Goal: Task Accomplishment & Management: Manage account settings

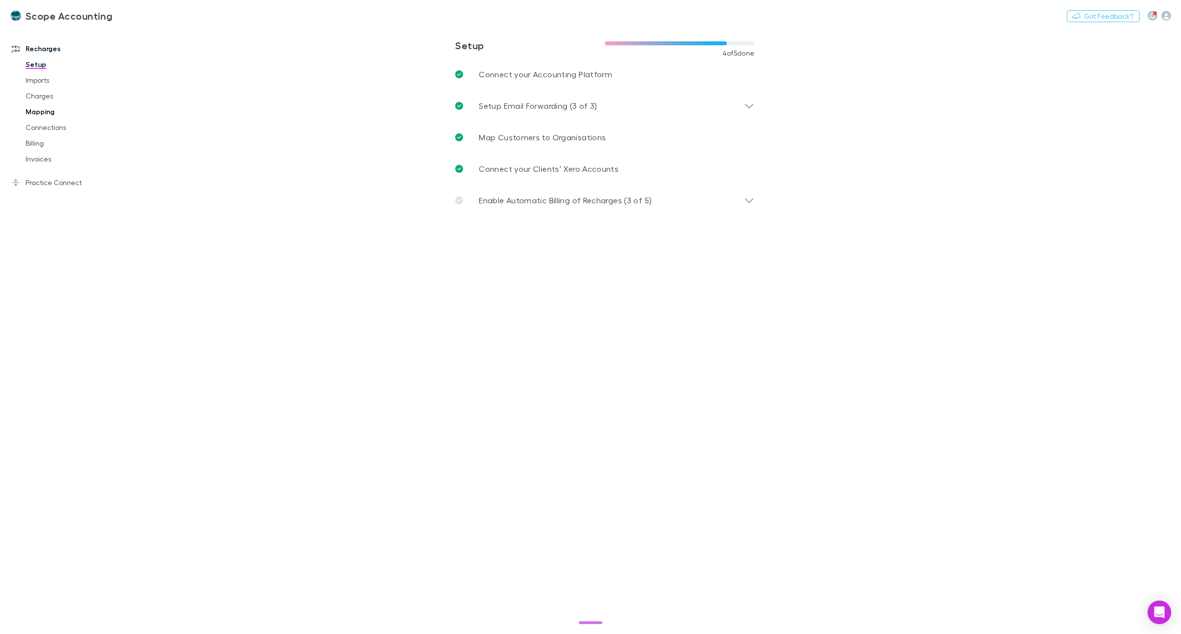
click at [44, 114] on link "Mapping" at bounding box center [77, 112] width 123 height 16
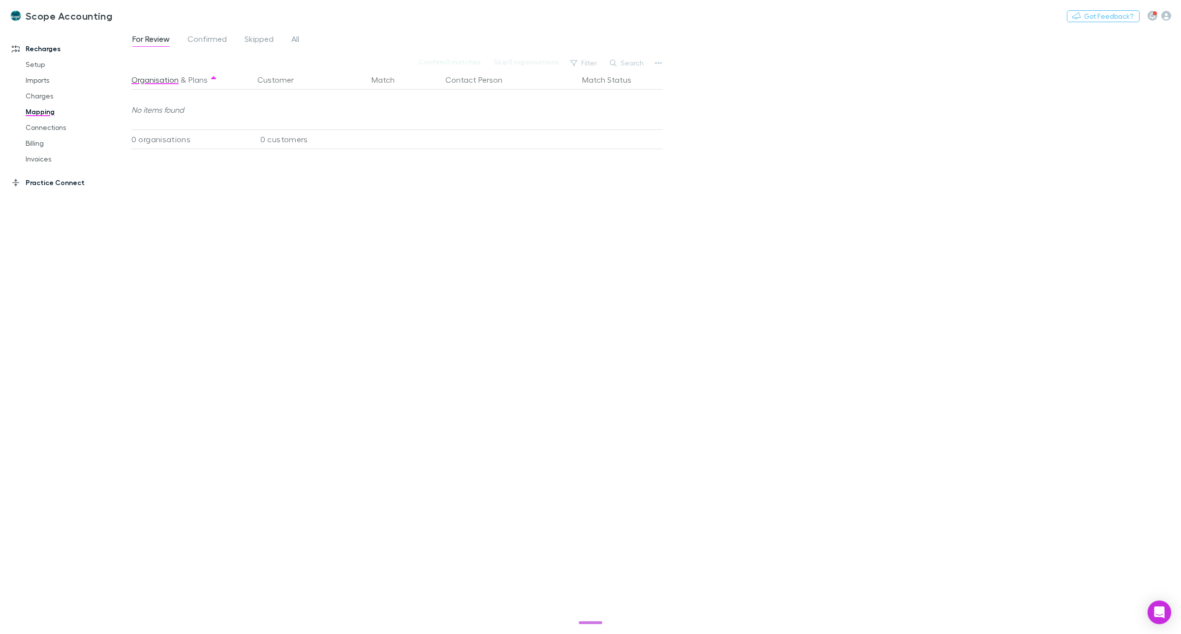
click at [43, 183] on link "Practice Connect" at bounding box center [70, 183] width 137 height 16
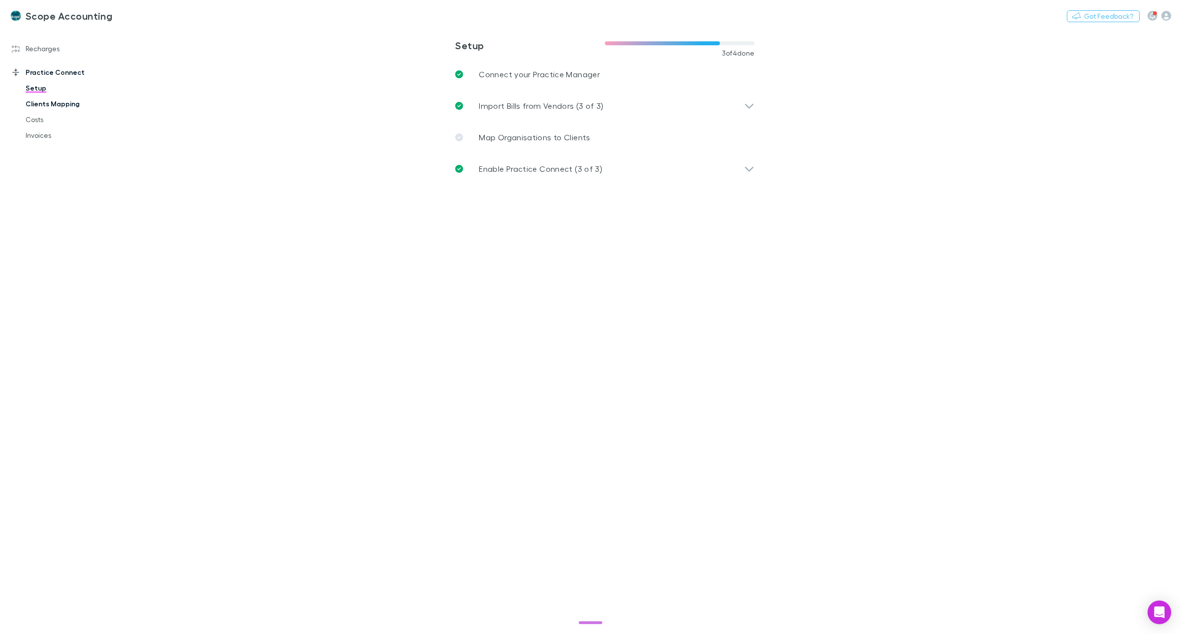
click at [42, 106] on link "Clients Mapping" at bounding box center [77, 104] width 123 height 16
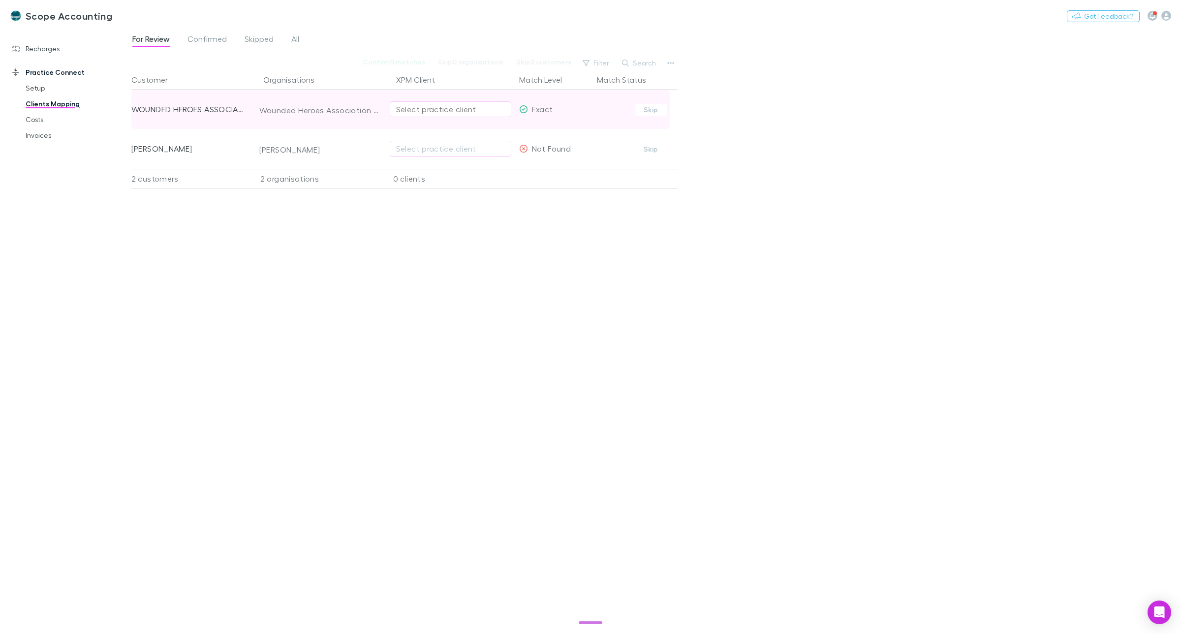
click at [428, 109] on div "Select practice client" at bounding box center [450, 109] width 109 height 12
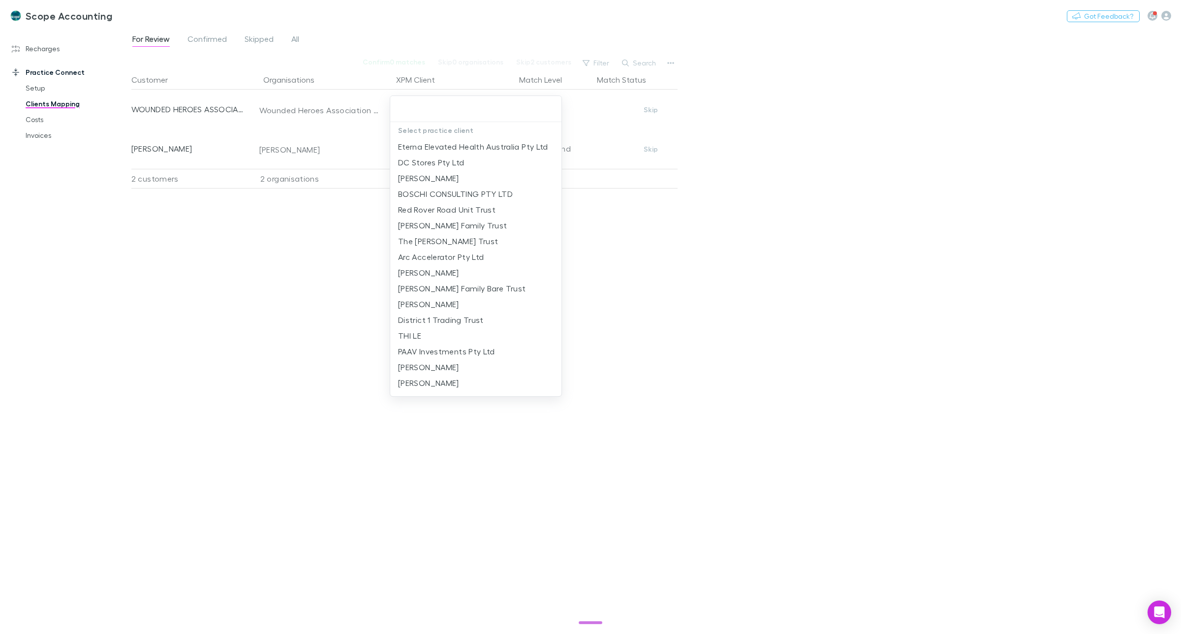
type input "*"
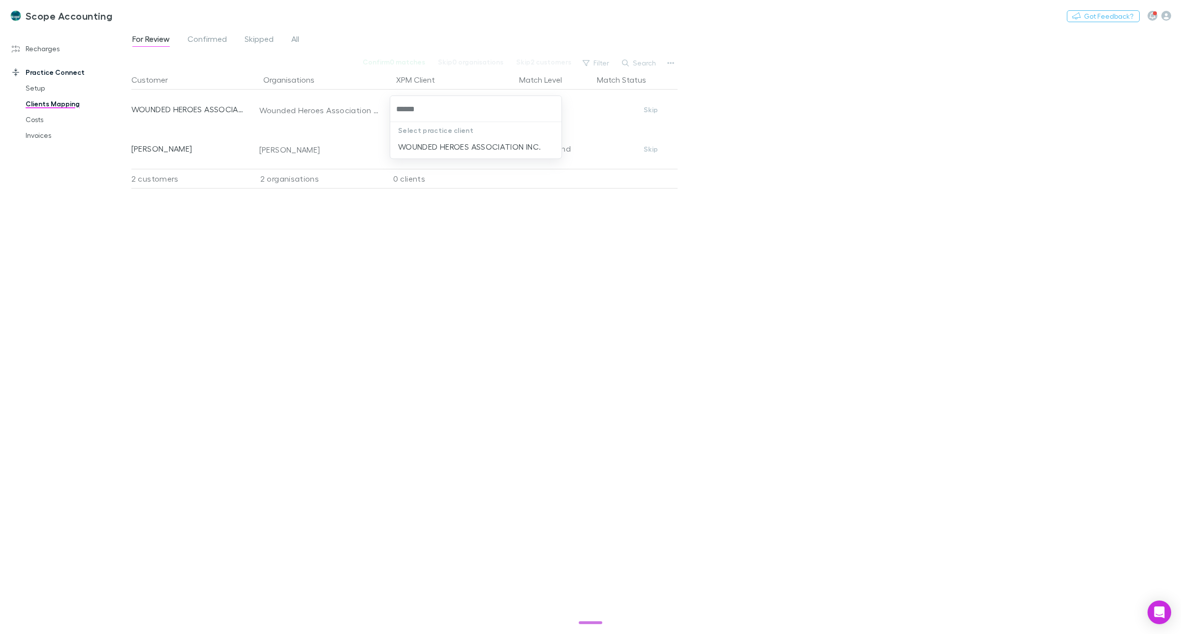
type input "*******"
click at [431, 149] on li "WOUNDED HEROES ASSOCIATION INC." at bounding box center [475, 147] width 171 height 16
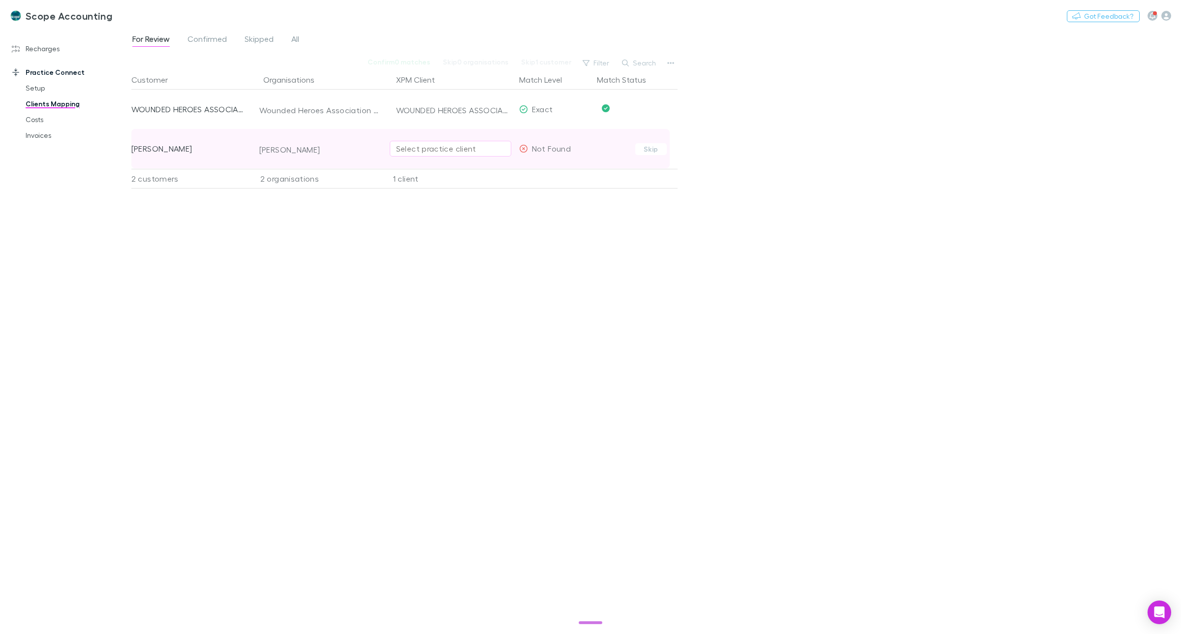
click at [436, 149] on div "Select practice client" at bounding box center [450, 149] width 109 height 12
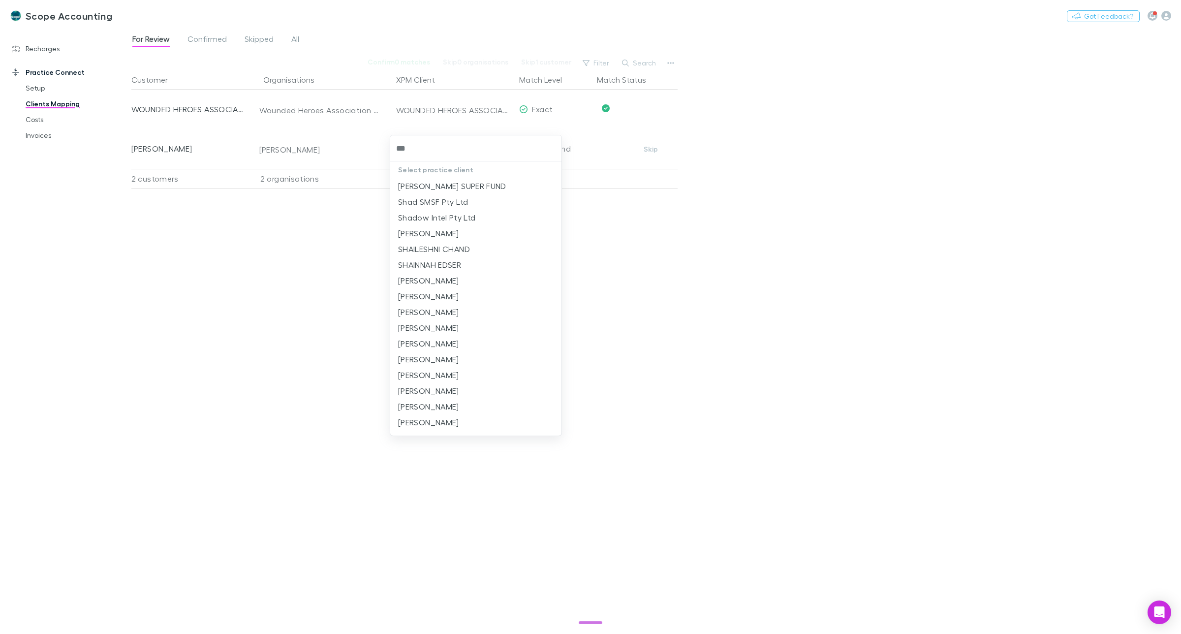
type input "****"
click at [432, 214] on li "Martin Shaw" at bounding box center [475, 218] width 171 height 16
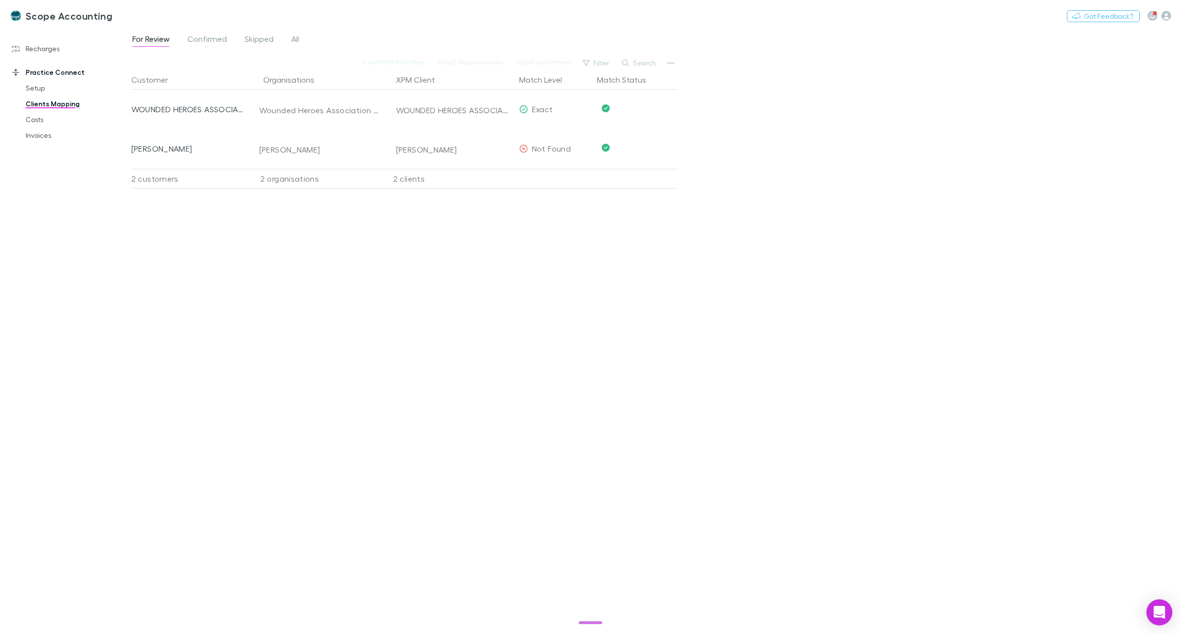
click at [1162, 609] on icon "Open Intercom Messenger" at bounding box center [1158, 612] width 11 height 13
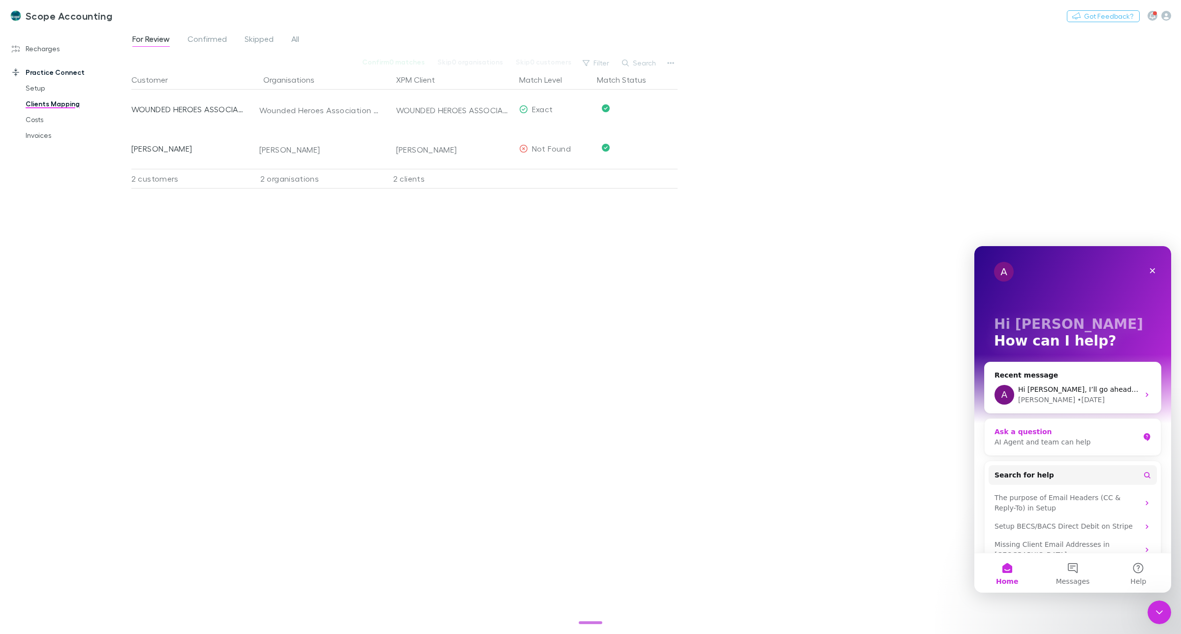
click at [1032, 437] on div "AI Agent and team can help" at bounding box center [1066, 442] width 145 height 10
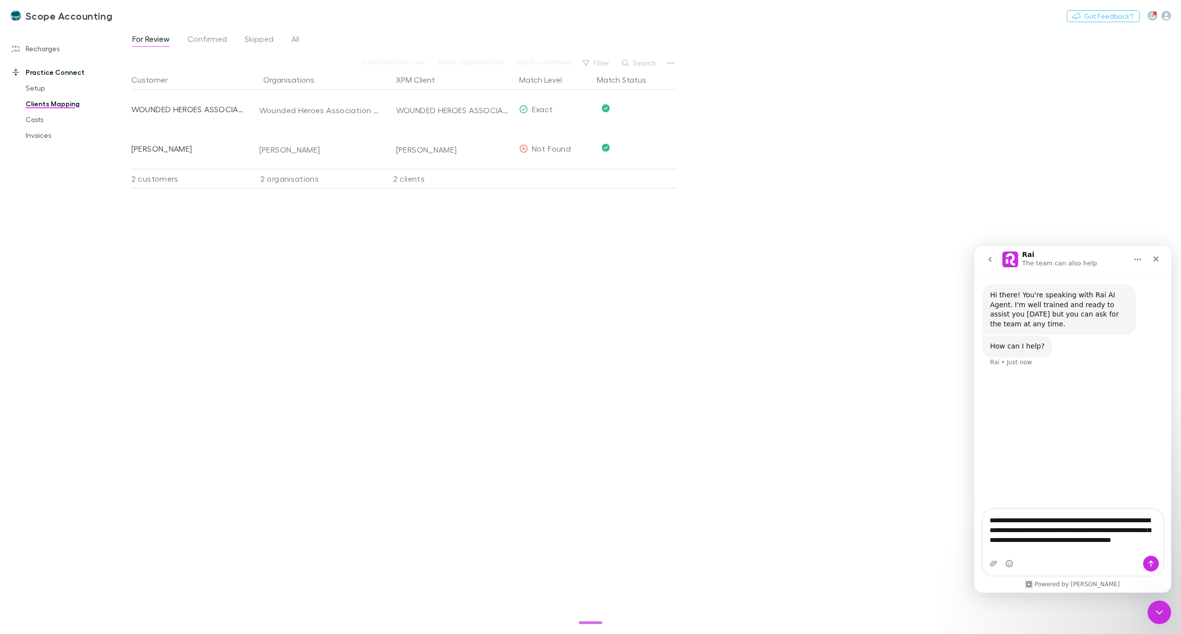
type textarea "**********"
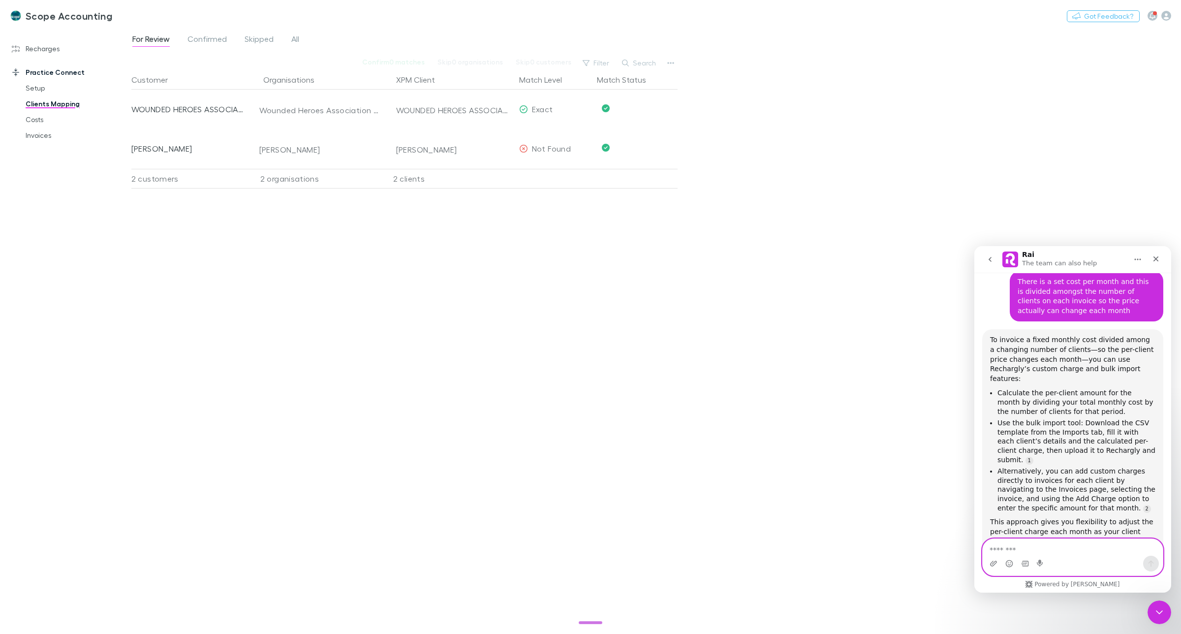
scroll to position [495, 0]
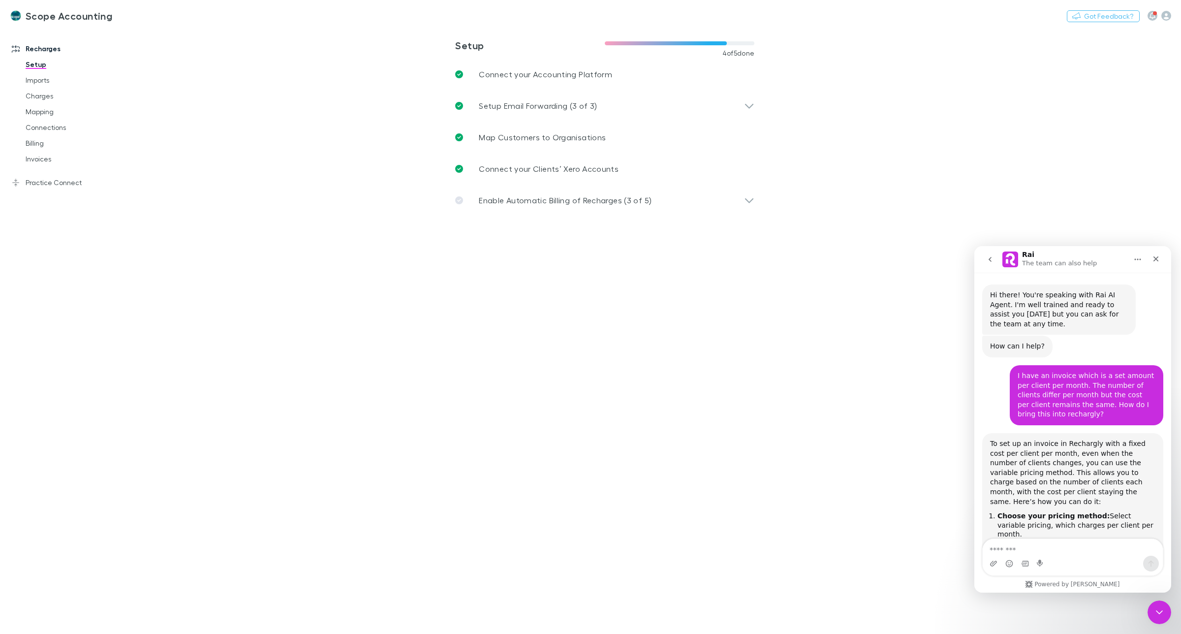
scroll to position [190, 0]
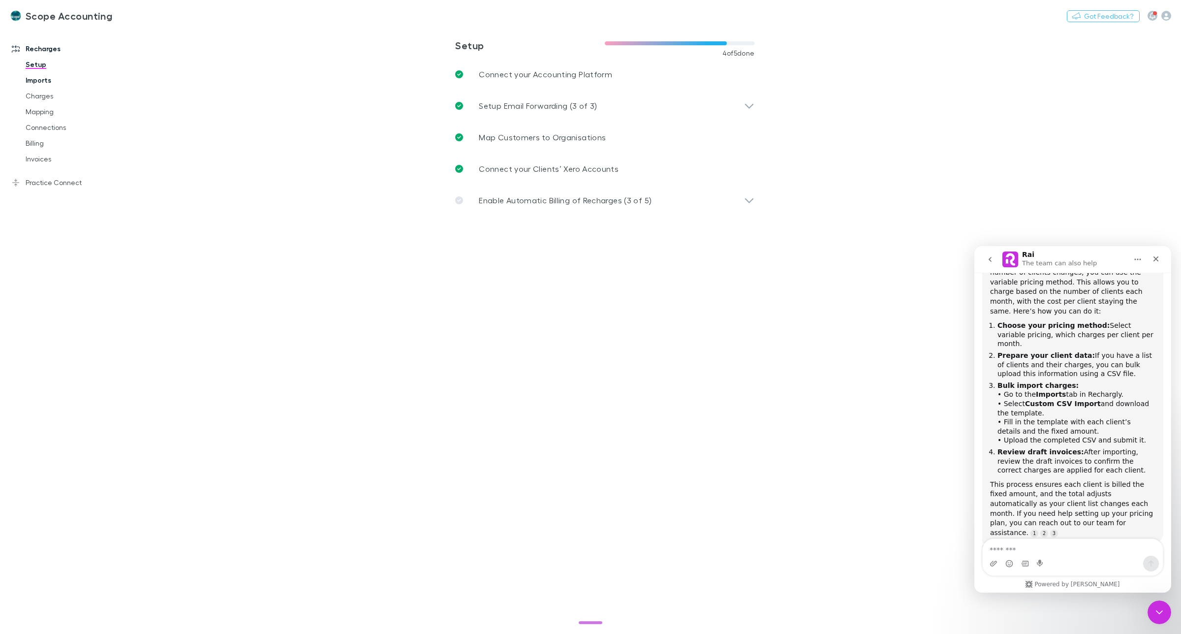
click at [40, 80] on link "Imports" at bounding box center [77, 80] width 123 height 16
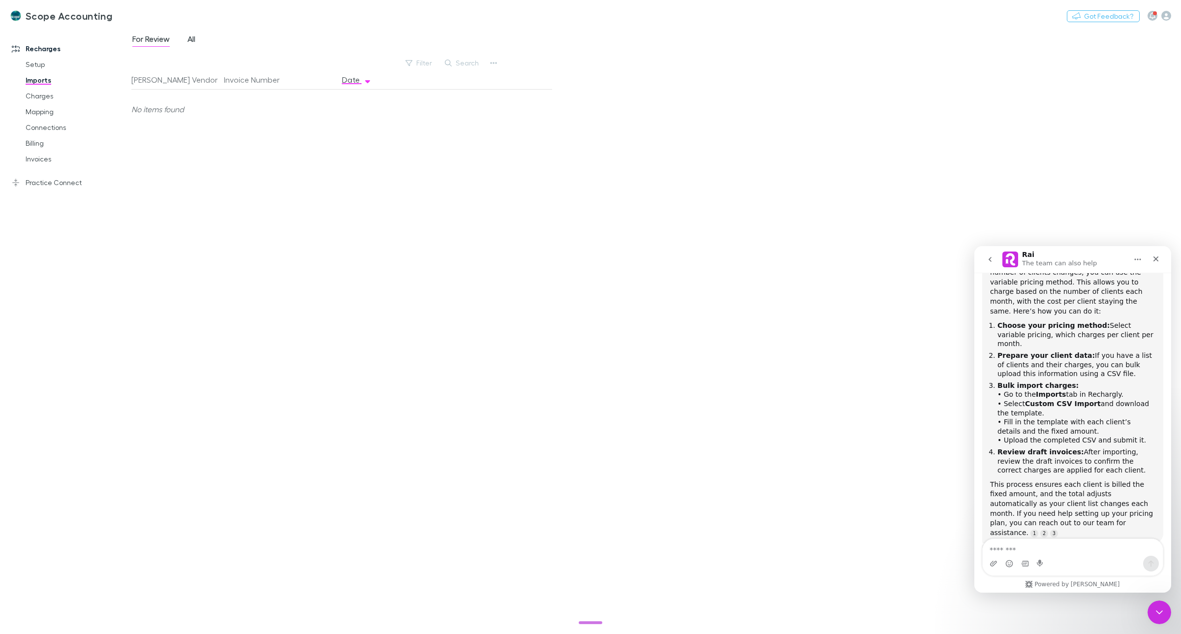
click at [188, 41] on span "All" at bounding box center [191, 40] width 8 height 13
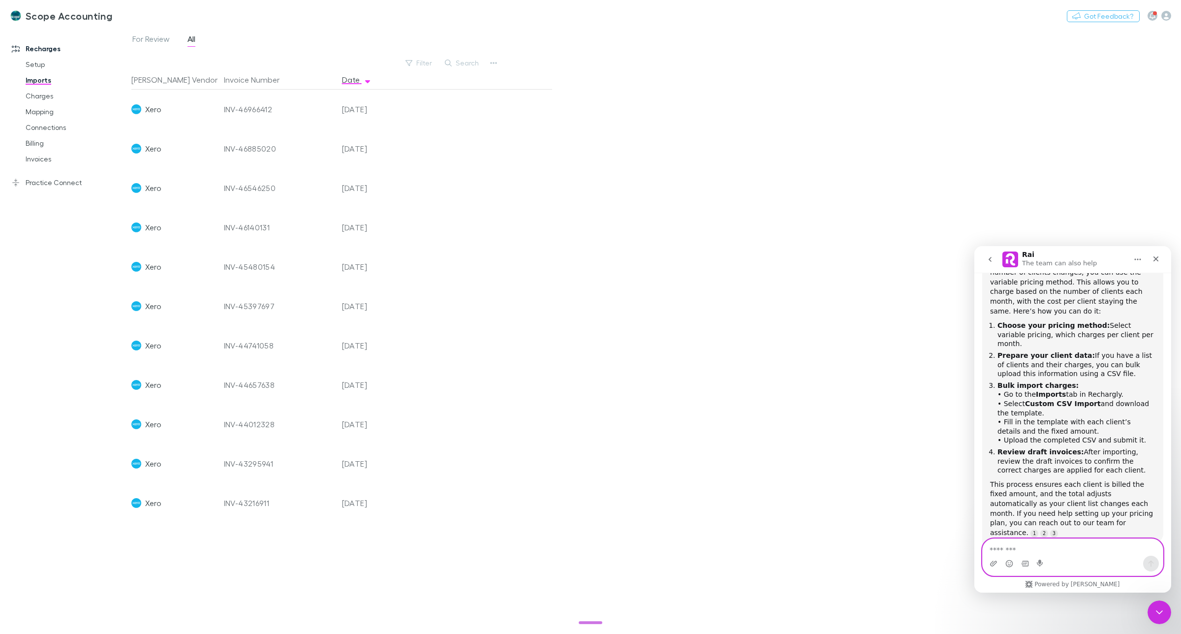
click at [1016, 547] on textarea "Message…" at bounding box center [1072, 547] width 180 height 17
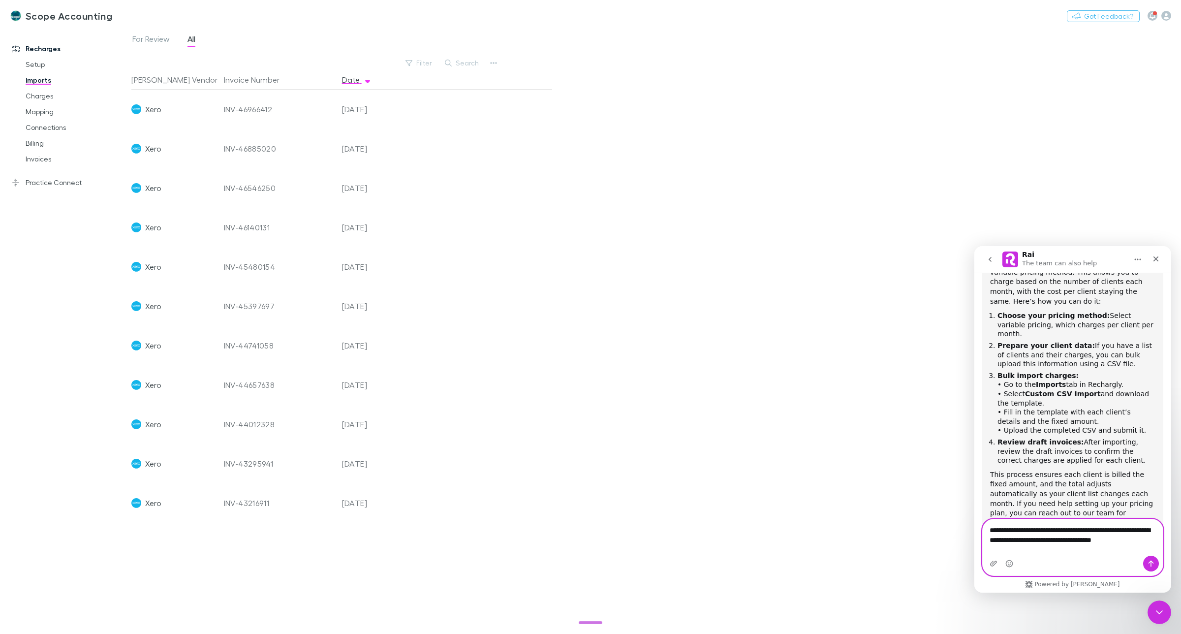
scroll to position [210, 0]
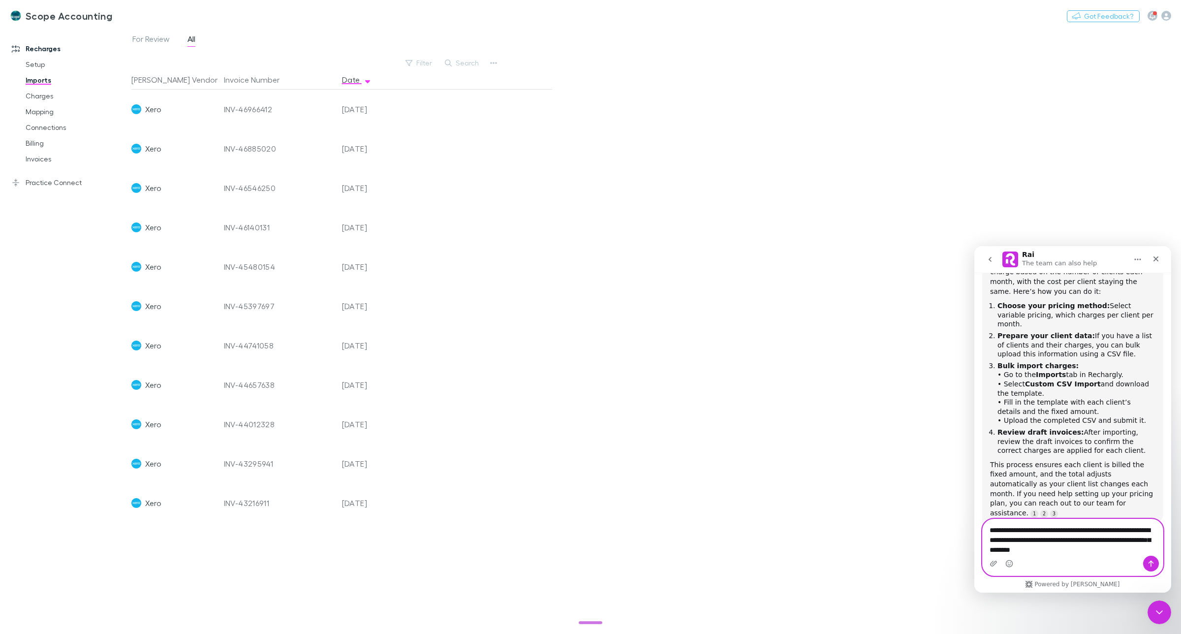
type textarea "**********"
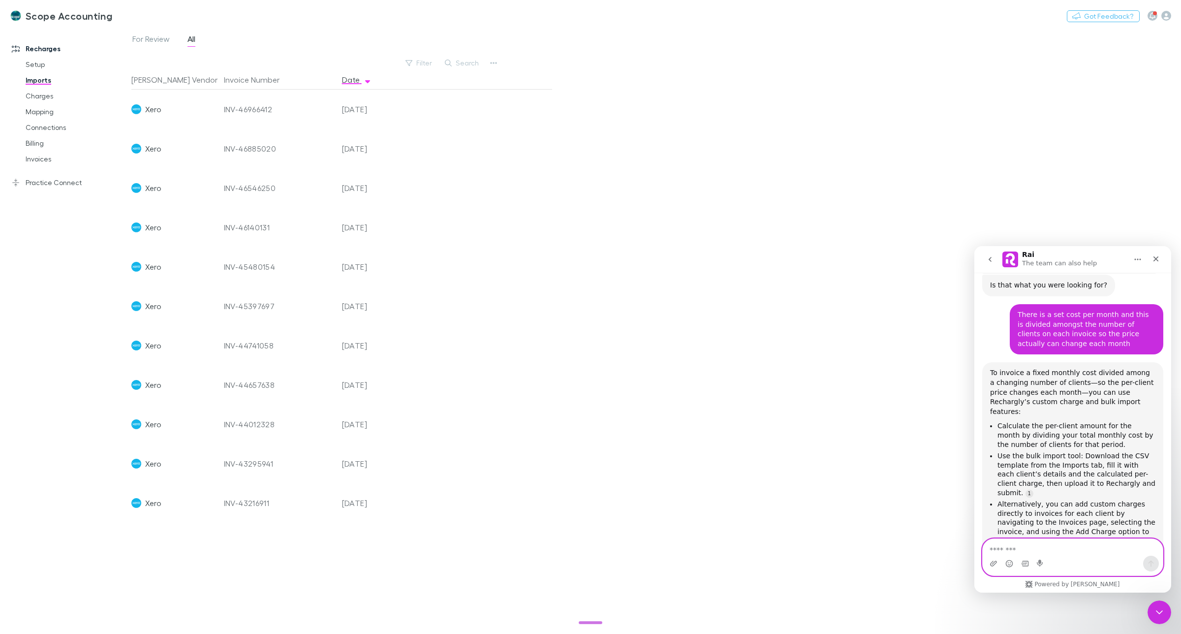
scroll to position [492, 0]
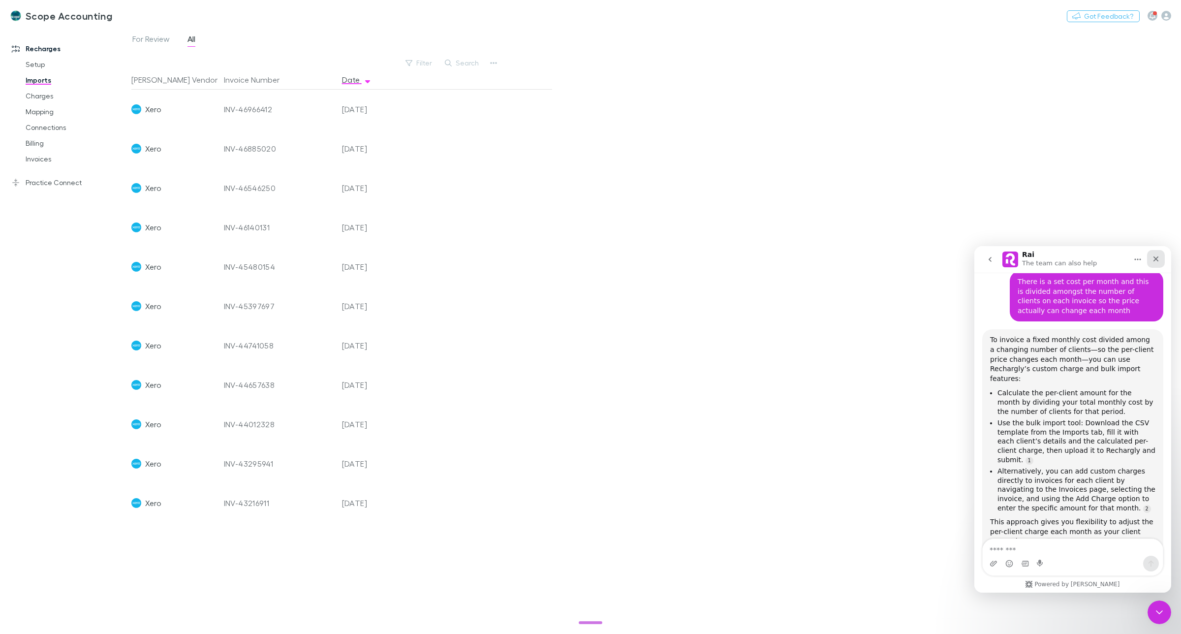
click at [1152, 257] on icon "Close" at bounding box center [1156, 259] width 8 height 8
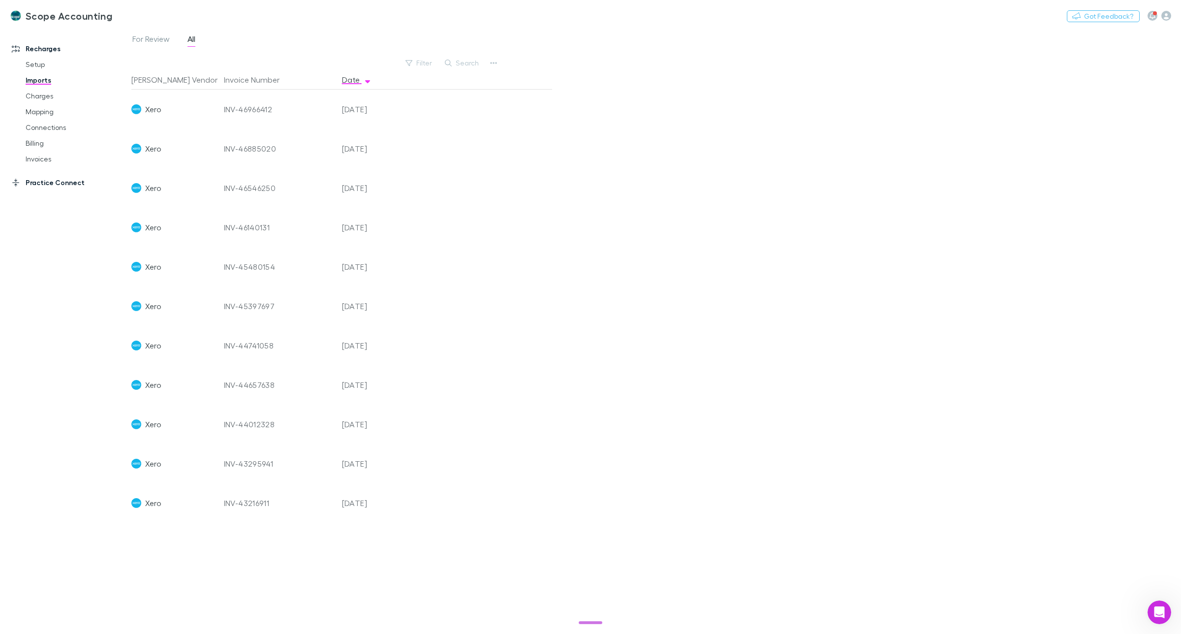
click at [51, 180] on link "Practice Connect" at bounding box center [70, 183] width 137 height 16
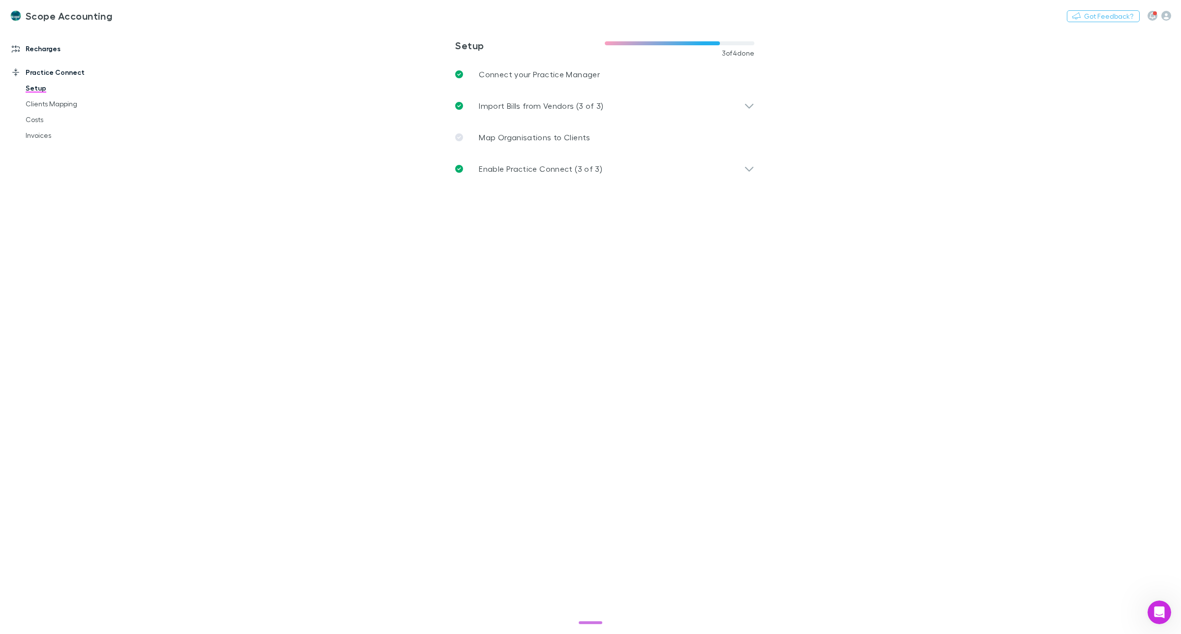
click at [47, 52] on link "Recharges" at bounding box center [70, 49] width 137 height 16
click at [38, 80] on link "Imports" at bounding box center [77, 80] width 123 height 16
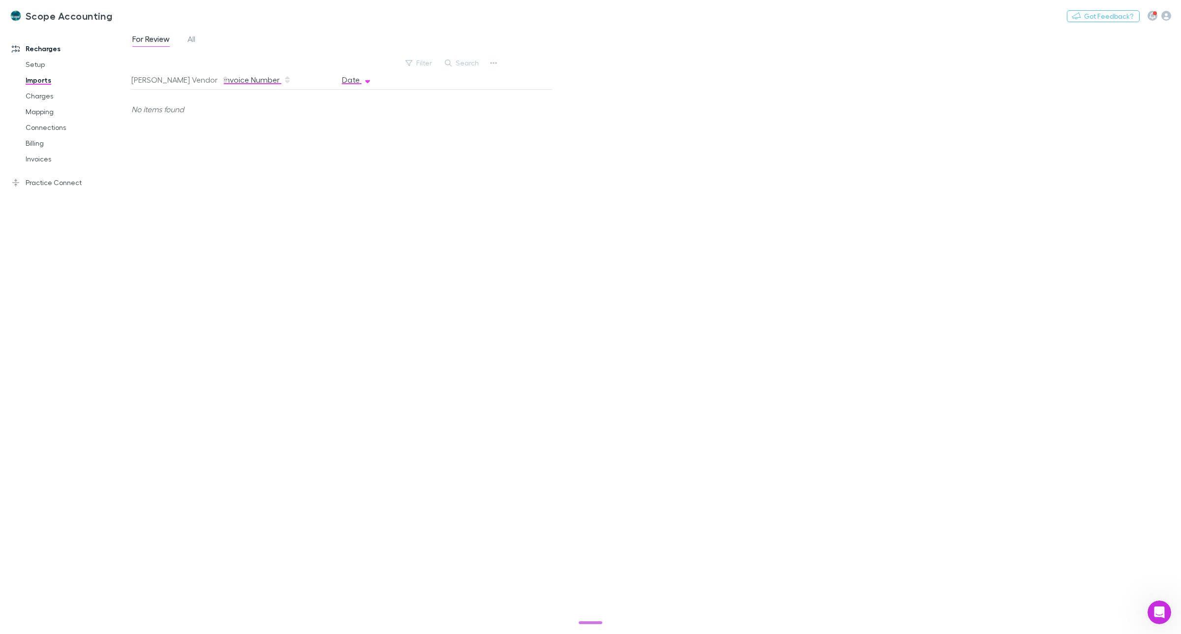
click at [254, 84] on button "Invoice Number" at bounding box center [257, 80] width 67 height 20
click at [141, 77] on button "[PERSON_NAME] Vendor" at bounding box center [180, 80] width 98 height 20
click at [498, 62] on button "button" at bounding box center [494, 63] width 14 height 14
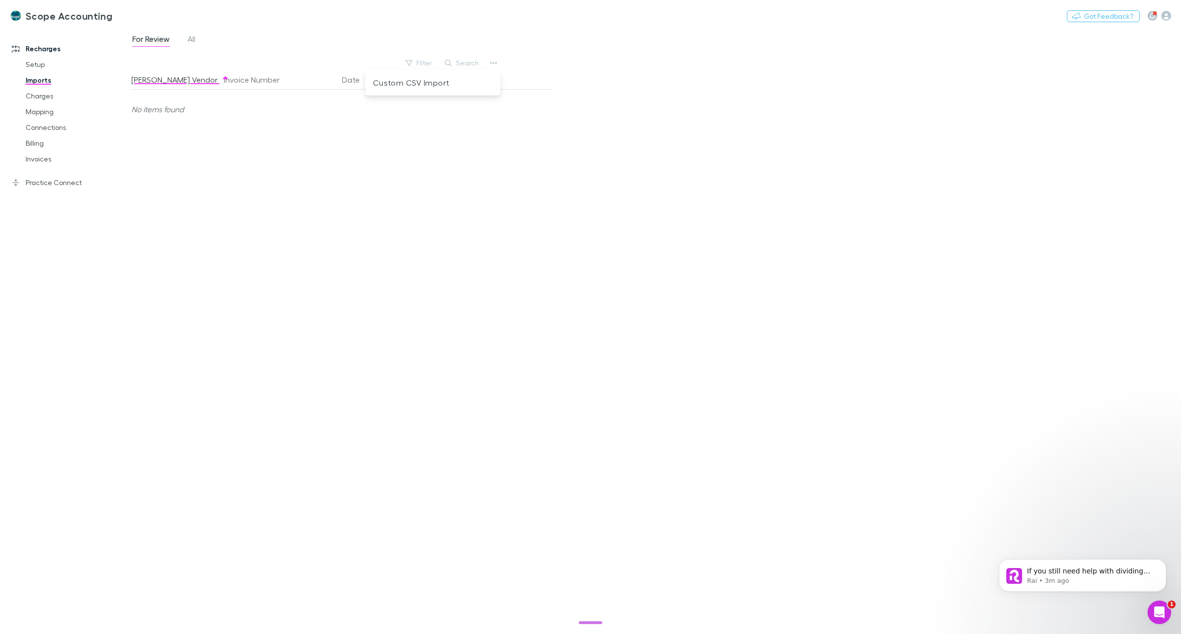
scroll to position [562, 0]
click at [398, 83] on p "Custom CSV Import" at bounding box center [433, 83] width 120 height 12
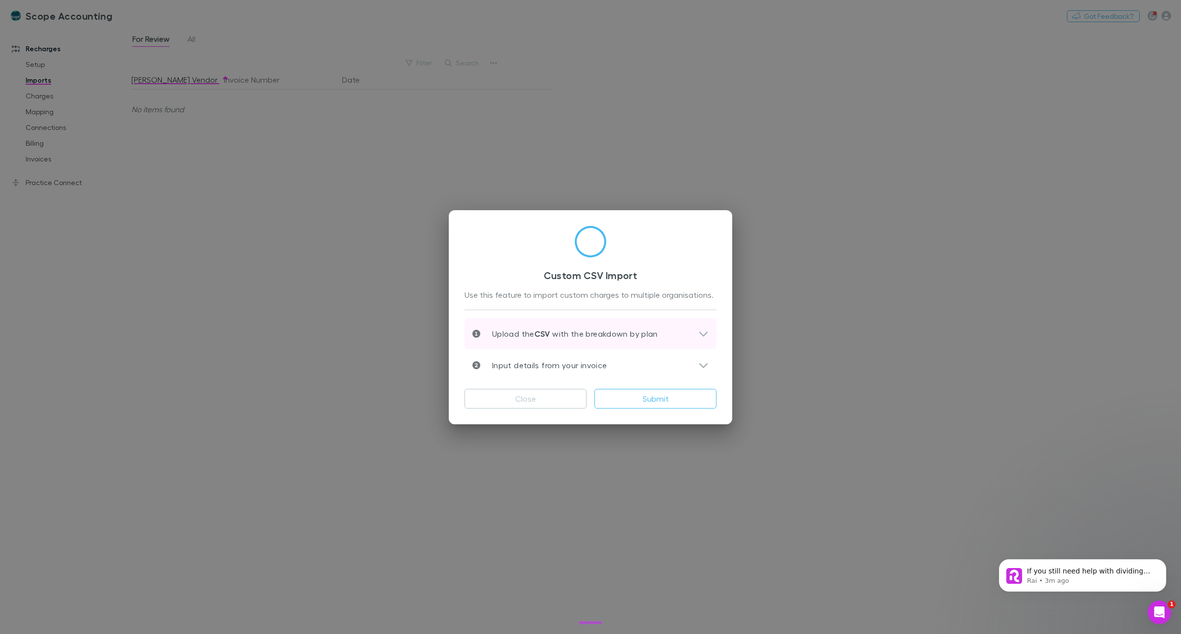
click at [554, 330] on p "Upload the CSV with the breakdown by plan" at bounding box center [569, 334] width 178 height 12
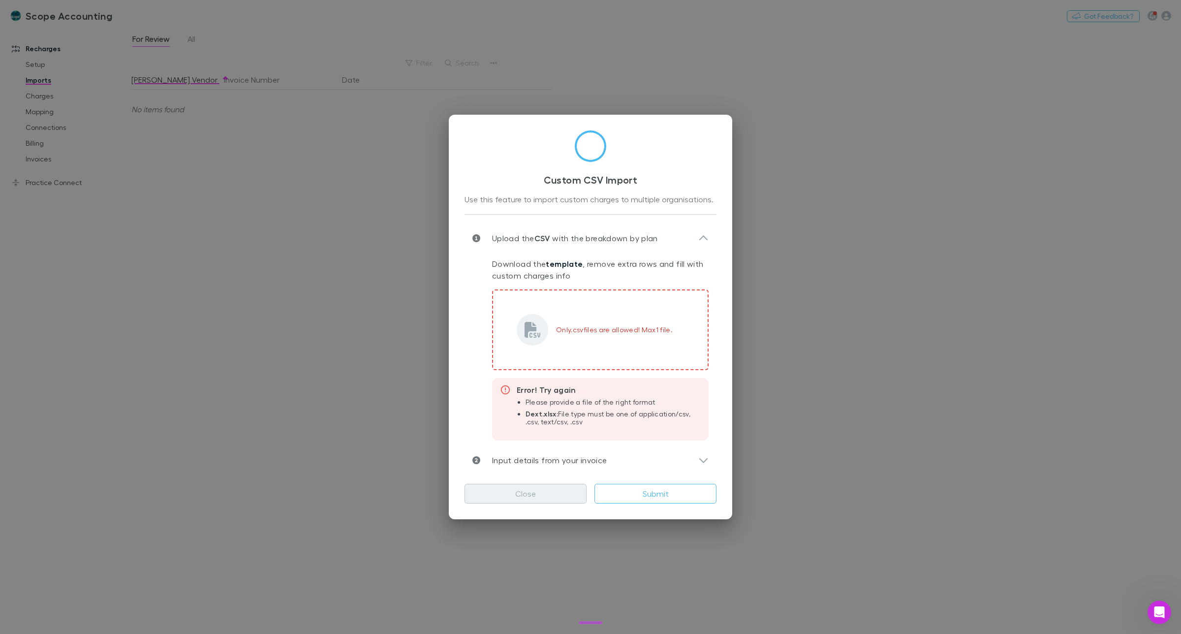
click at [537, 492] on button "Close" at bounding box center [525, 494] width 122 height 20
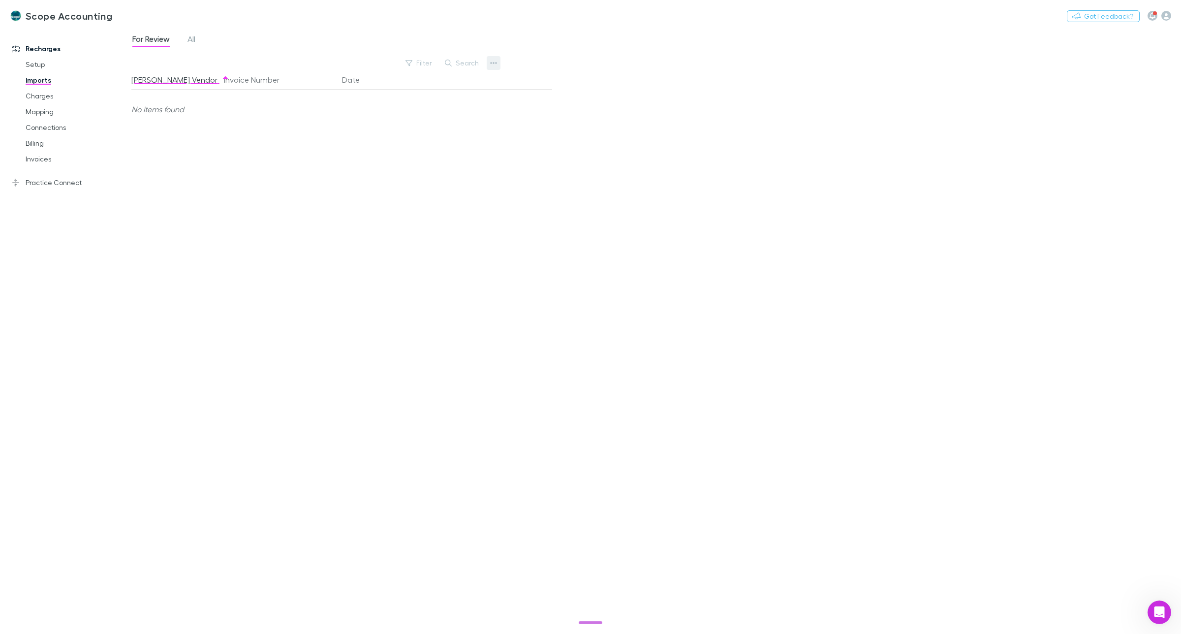
click at [492, 62] on icon "button" at bounding box center [493, 63] width 7 height 2
click at [444, 84] on p "Custom CSV Import" at bounding box center [433, 83] width 120 height 12
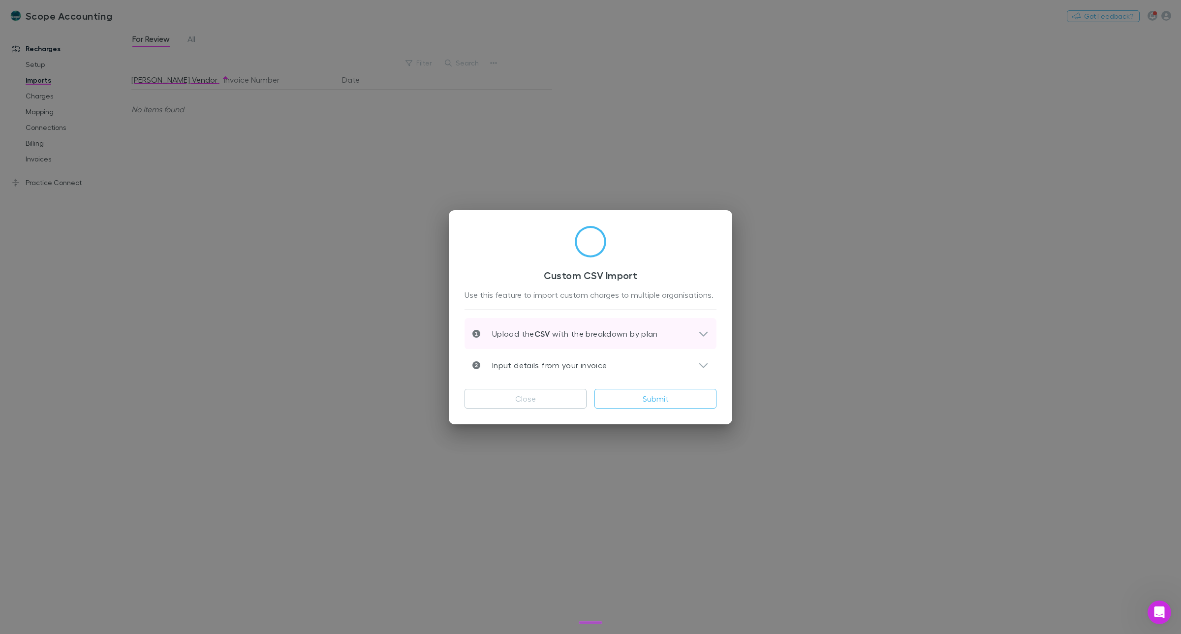
click at [698, 335] on icon at bounding box center [703, 334] width 10 height 12
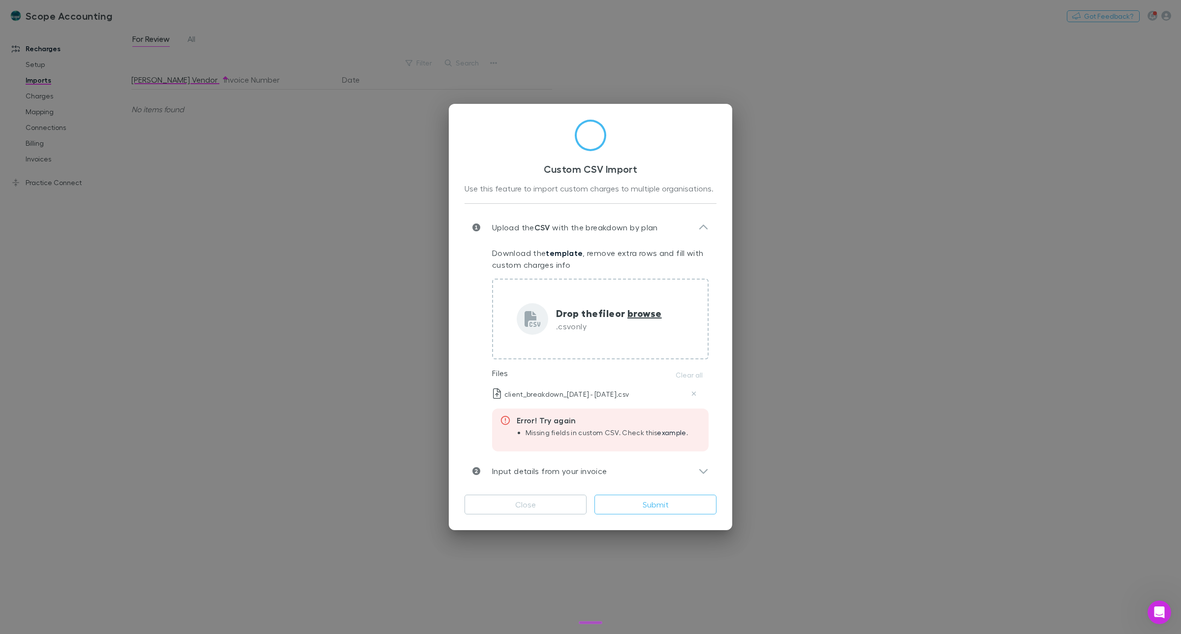
click at [616, 429] on span "Missing fields in custom CSV. Check this example ." at bounding box center [606, 432] width 162 height 8
click at [577, 426] on div "Error! Try again" at bounding box center [603, 420] width 173 height 12
click at [669, 433] on link "example" at bounding box center [671, 432] width 29 height 8
click at [670, 433] on link "example" at bounding box center [671, 432] width 29 height 8
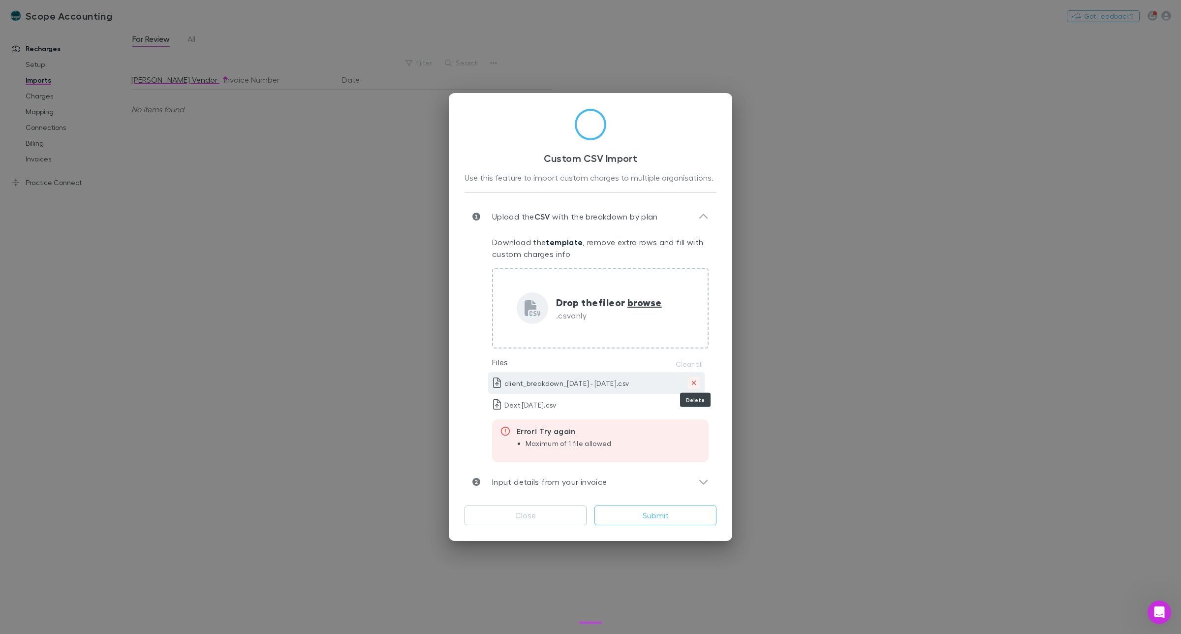
click at [694, 382] on icon "Delete" at bounding box center [694, 382] width 4 height 4
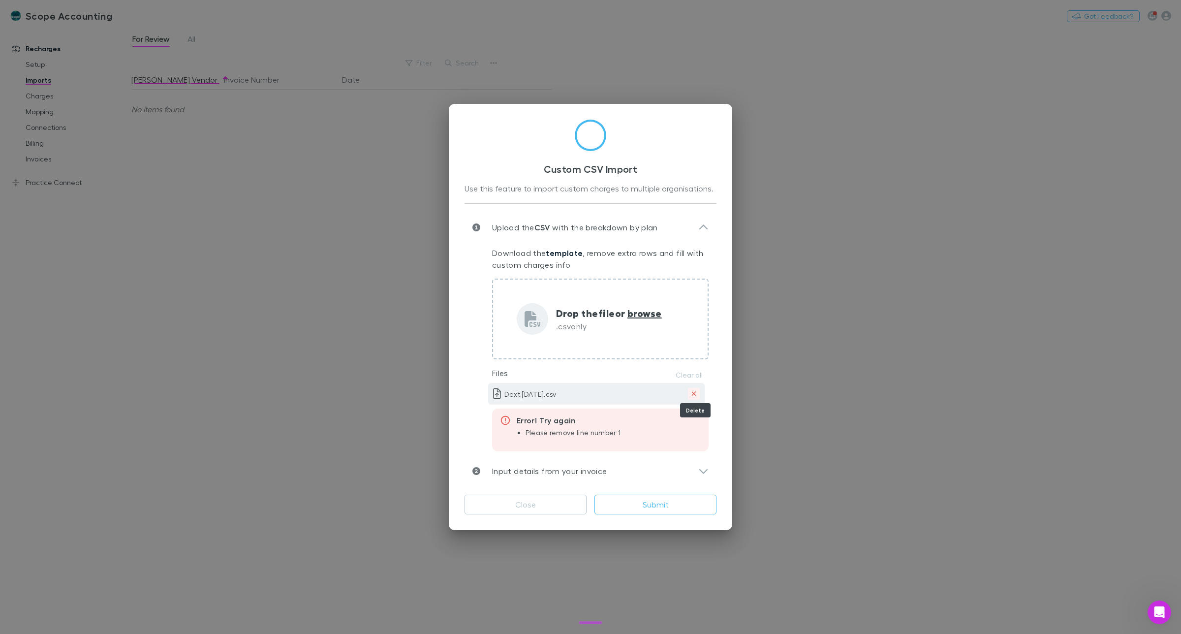
click at [691, 393] on icon "Delete" at bounding box center [693, 393] width 5 height 7
click at [667, 431] on link "example" at bounding box center [671, 432] width 29 height 8
click at [692, 394] on icon "Delete" at bounding box center [693, 393] width 5 height 7
click at [534, 510] on button "Close" at bounding box center [525, 504] width 122 height 20
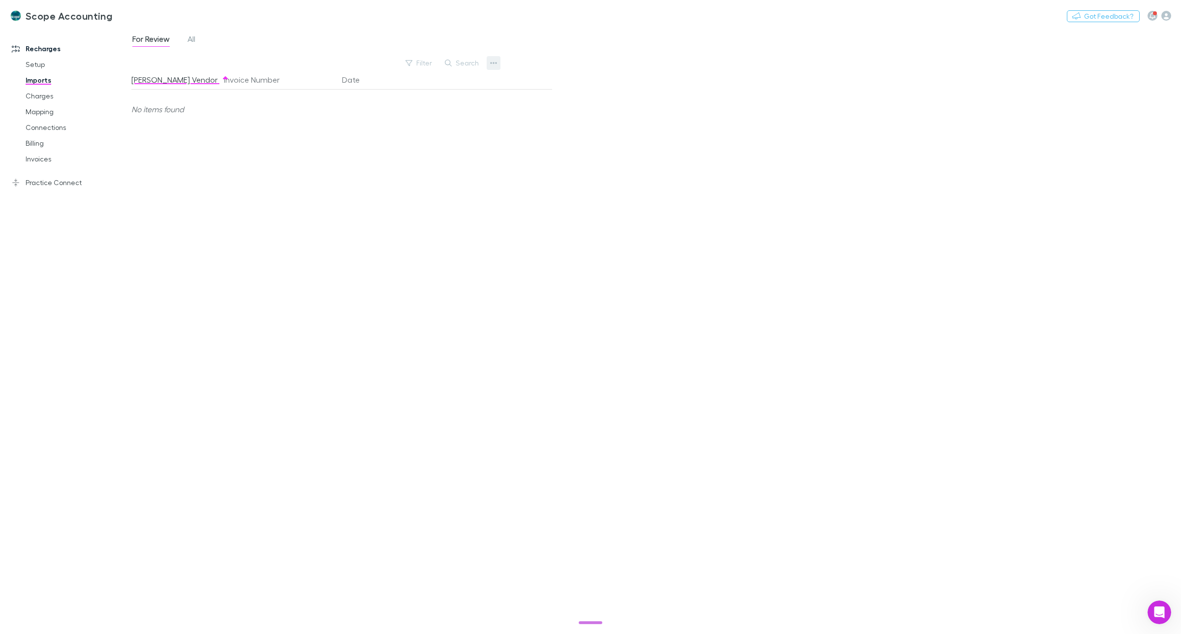
click at [497, 65] on button "button" at bounding box center [494, 63] width 14 height 14
click at [427, 85] on p "Custom CSV Import" at bounding box center [433, 83] width 120 height 12
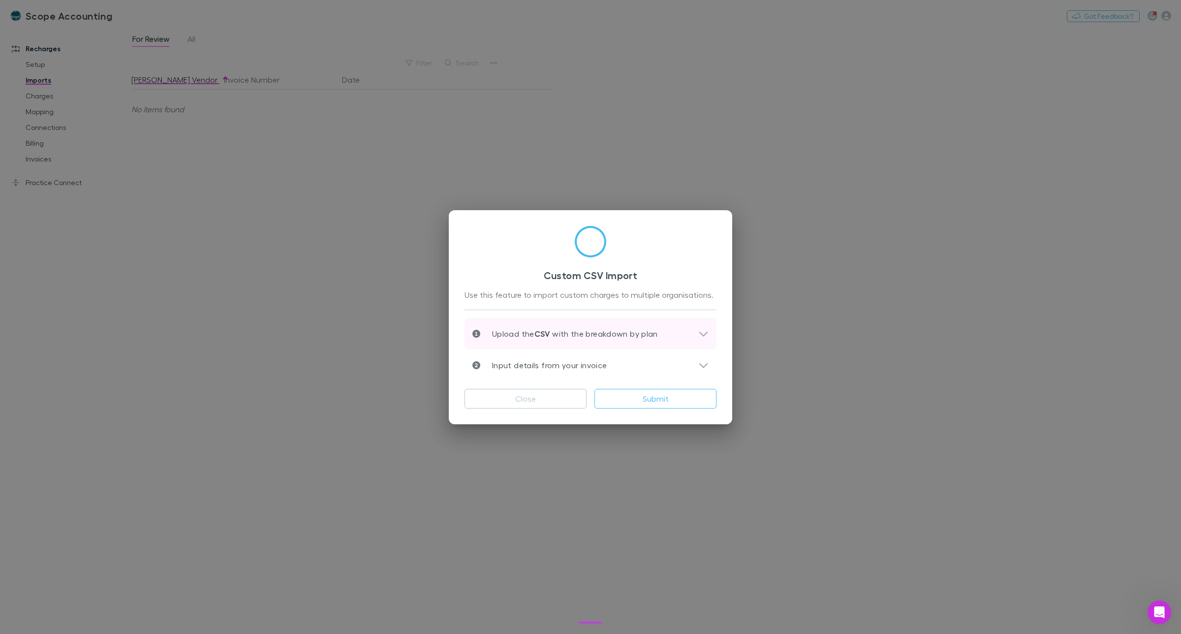
click at [596, 337] on p "Upload the CSV with the breakdown by plan" at bounding box center [569, 334] width 178 height 12
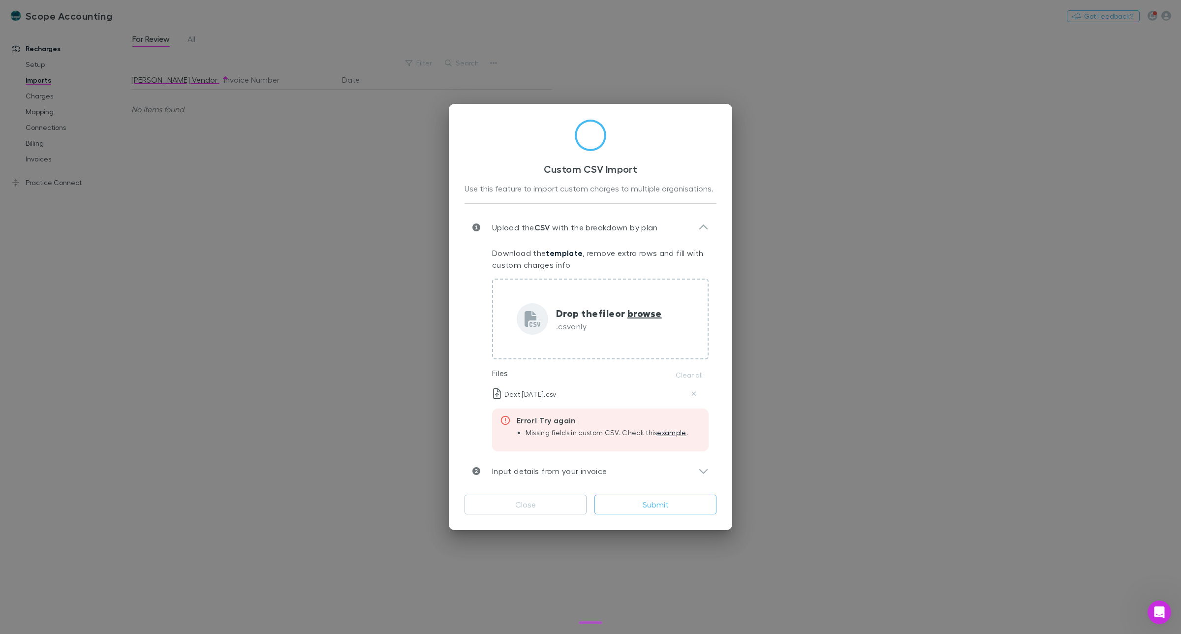
click at [684, 430] on link "example" at bounding box center [671, 432] width 29 height 8
click at [652, 500] on button "Submit" at bounding box center [655, 504] width 122 height 20
click at [694, 394] on icon "Delete" at bounding box center [694, 393] width 4 height 4
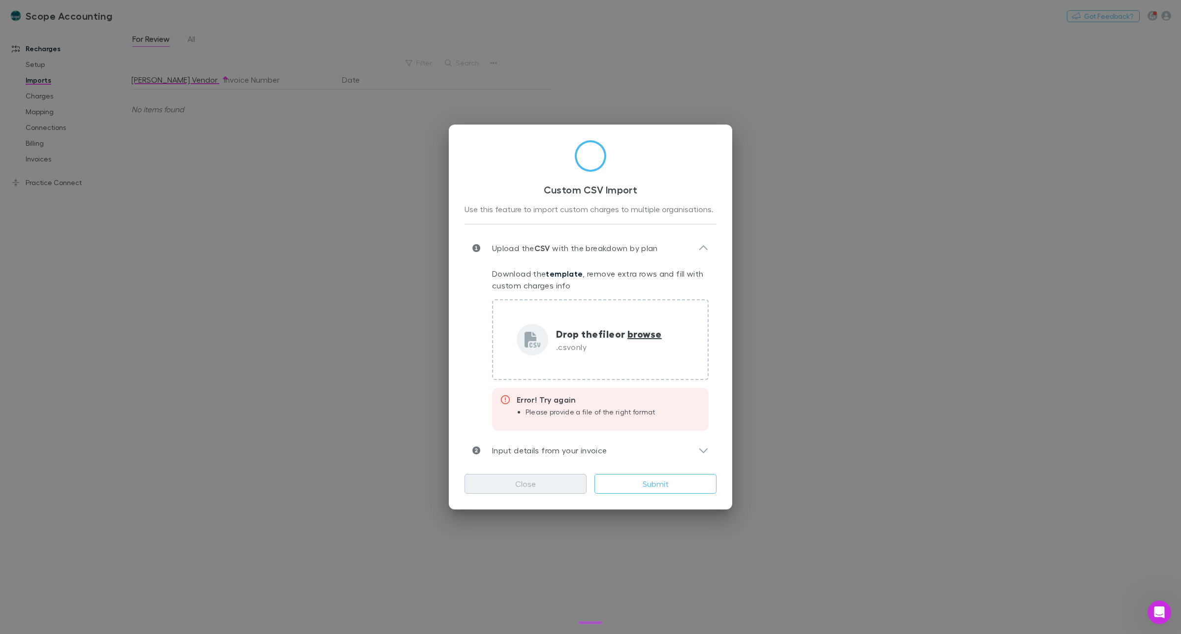
click at [557, 481] on button "Close" at bounding box center [525, 484] width 122 height 20
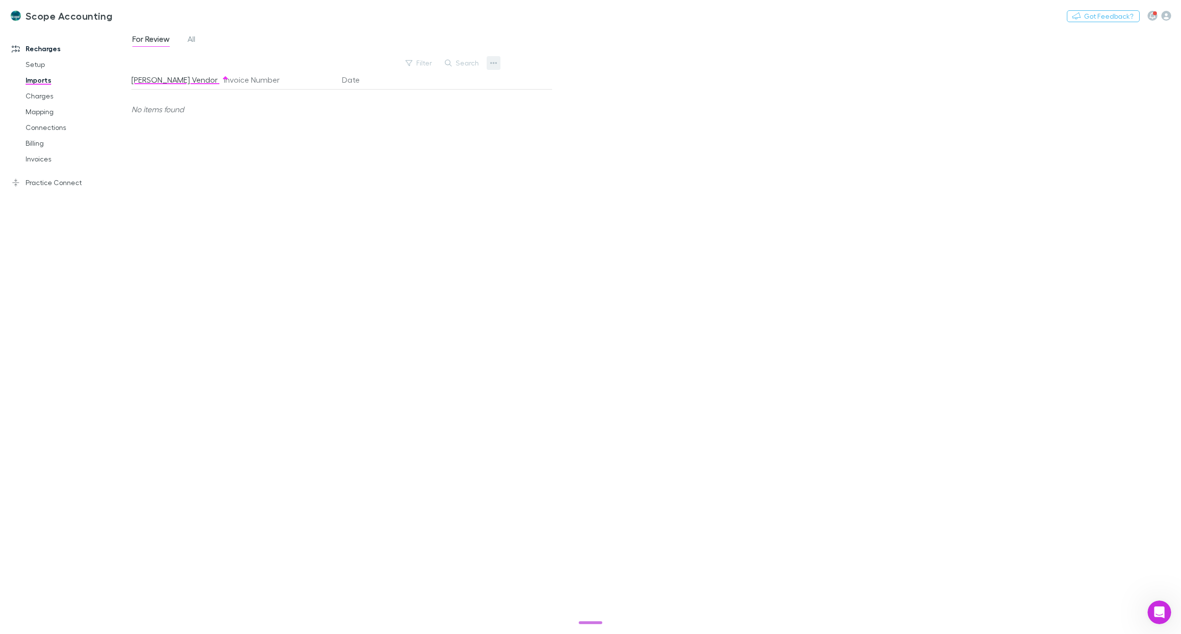
click at [494, 61] on icon "button" at bounding box center [493, 63] width 7 height 8
click at [420, 82] on p "Custom CSV Import" at bounding box center [433, 83] width 120 height 12
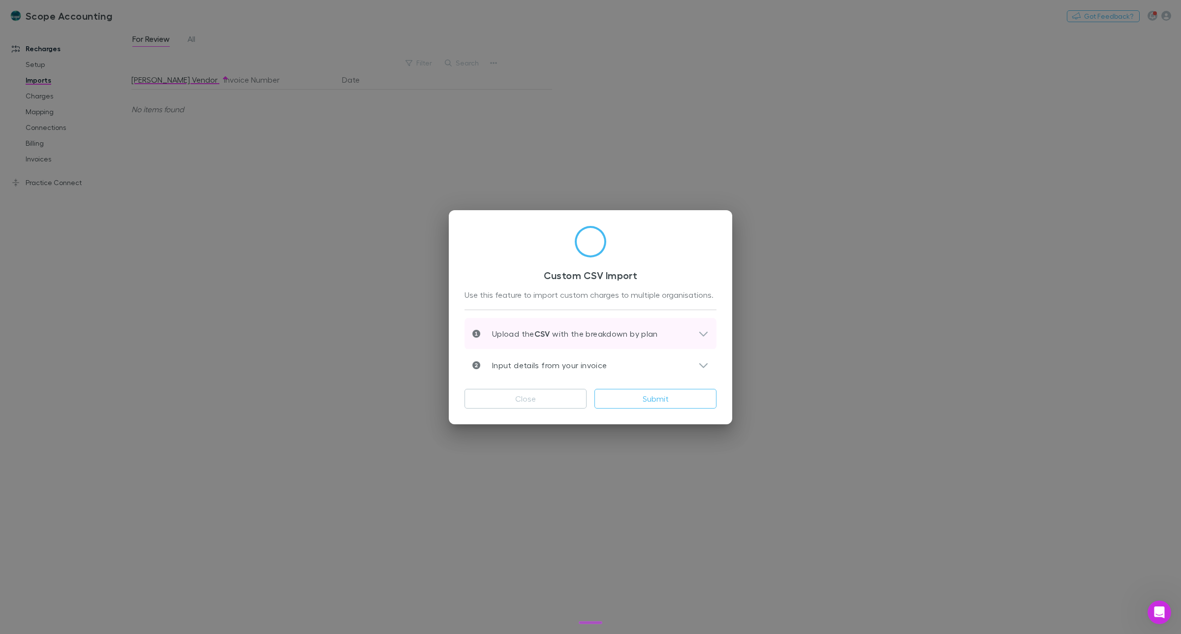
click at [617, 335] on p "Upload the CSV with the breakdown by plan" at bounding box center [569, 334] width 178 height 12
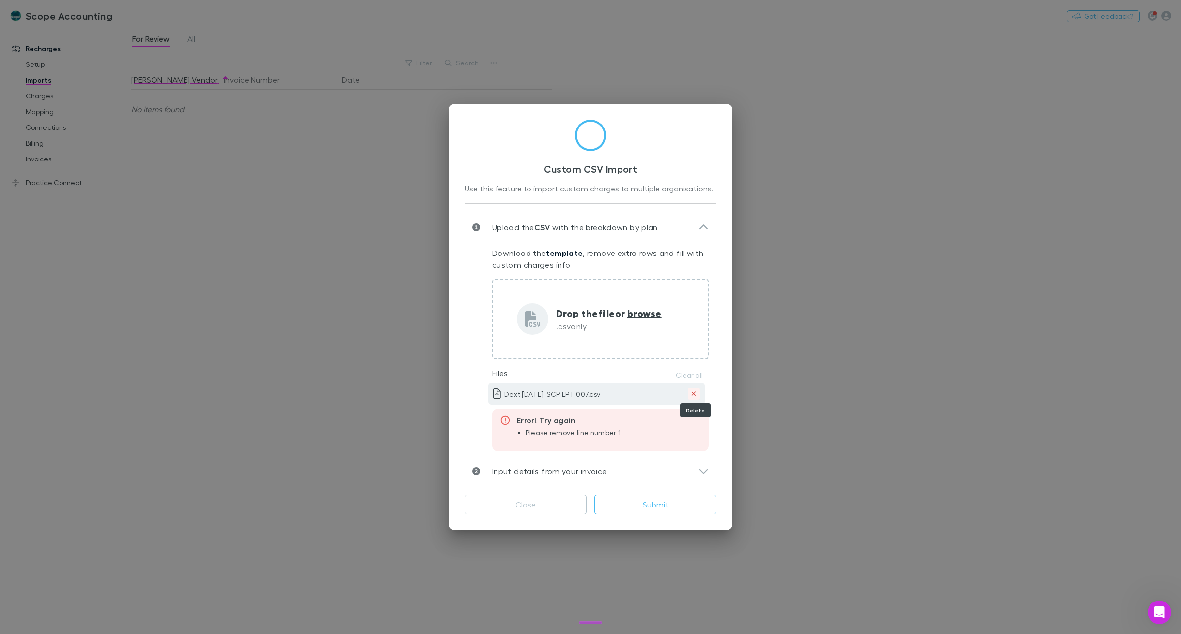
click at [692, 392] on icon "Delete" at bounding box center [694, 393] width 4 height 4
click at [644, 507] on button "Submit" at bounding box center [655, 504] width 122 height 20
click at [609, 471] on div "Input details from your invoice" at bounding box center [585, 471] width 226 height 12
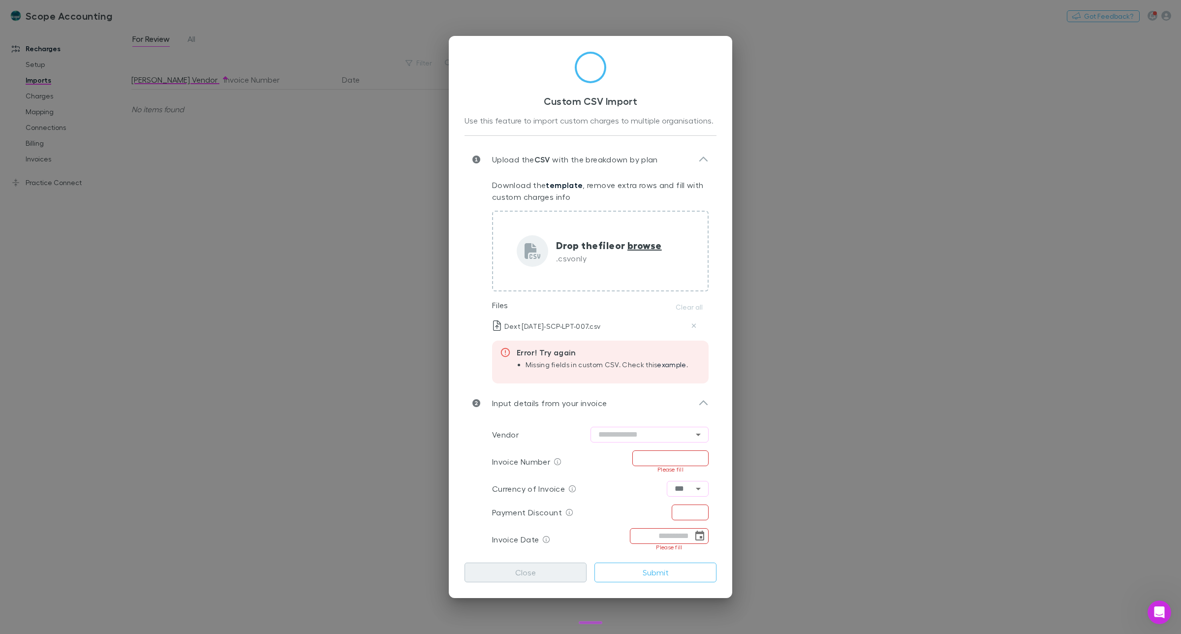
click at [520, 569] on button "Close" at bounding box center [525, 572] width 122 height 20
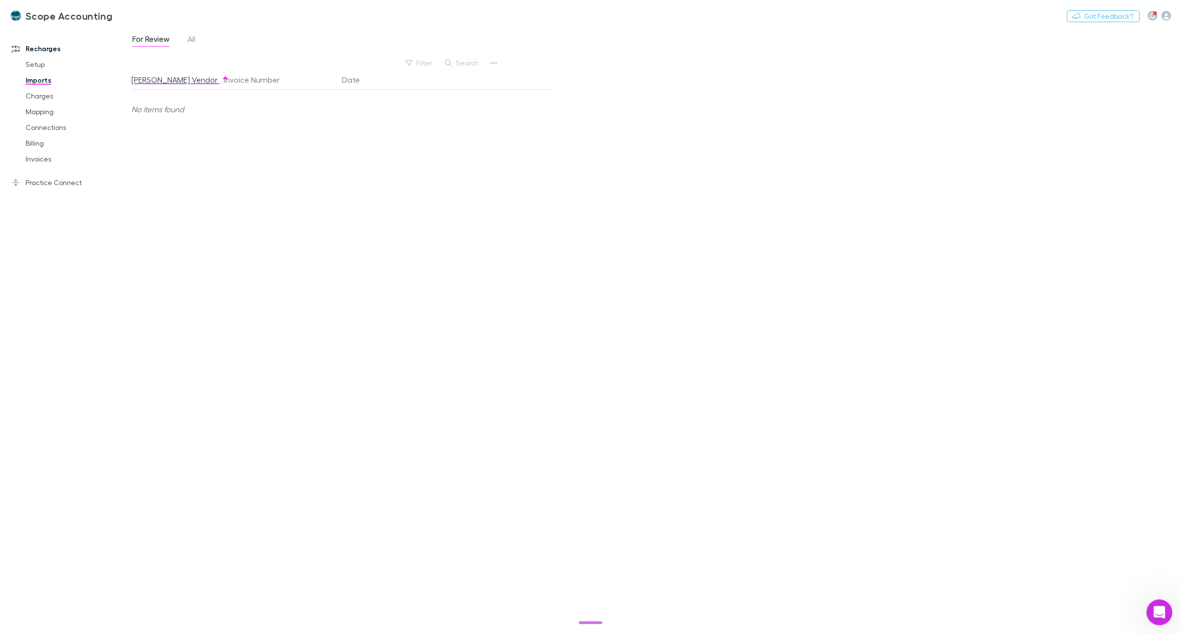
click at [1153, 607] on icon "Open Intercom Messenger" at bounding box center [1158, 611] width 16 height 16
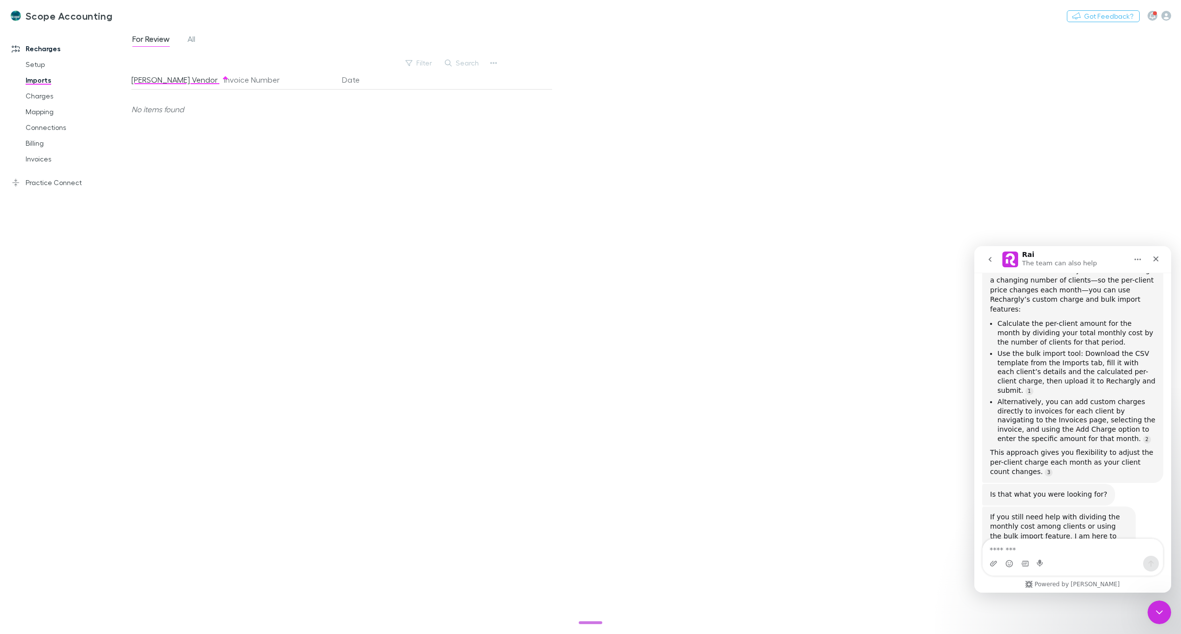
click at [1042, 546] on textarea "Message…" at bounding box center [1072, 547] width 180 height 17
type textarea "**********"
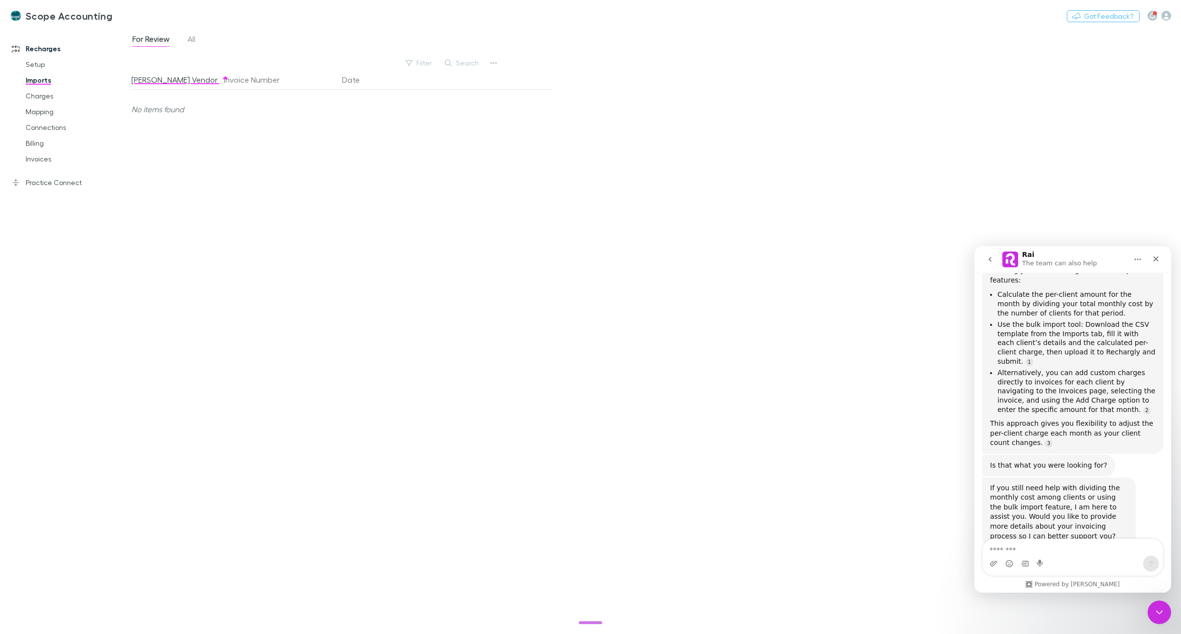
scroll to position [623, 0]
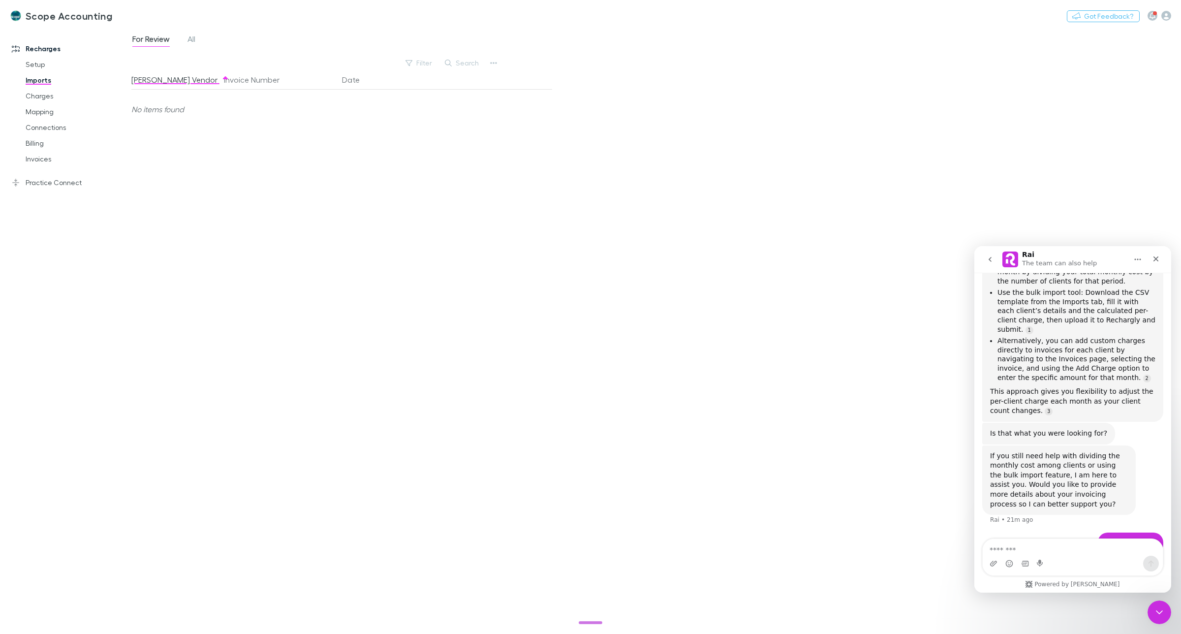
click at [1038, 547] on textarea "Message…" at bounding box center [1072, 547] width 180 height 17
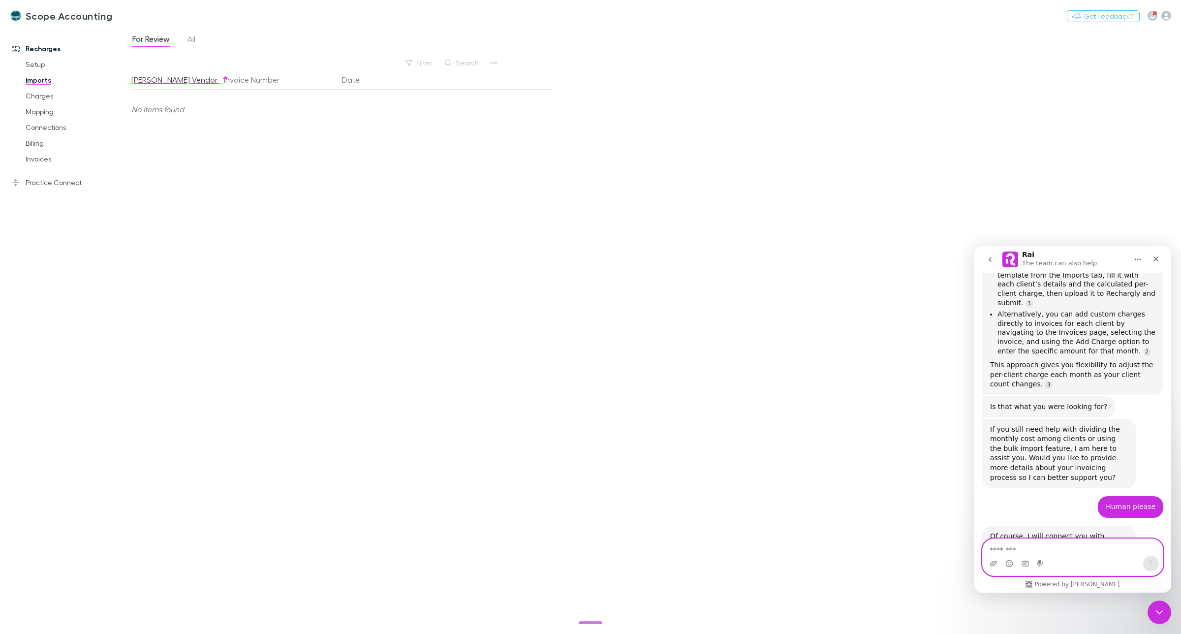
click at [1020, 550] on textarea "Message…" at bounding box center [1072, 547] width 180 height 17
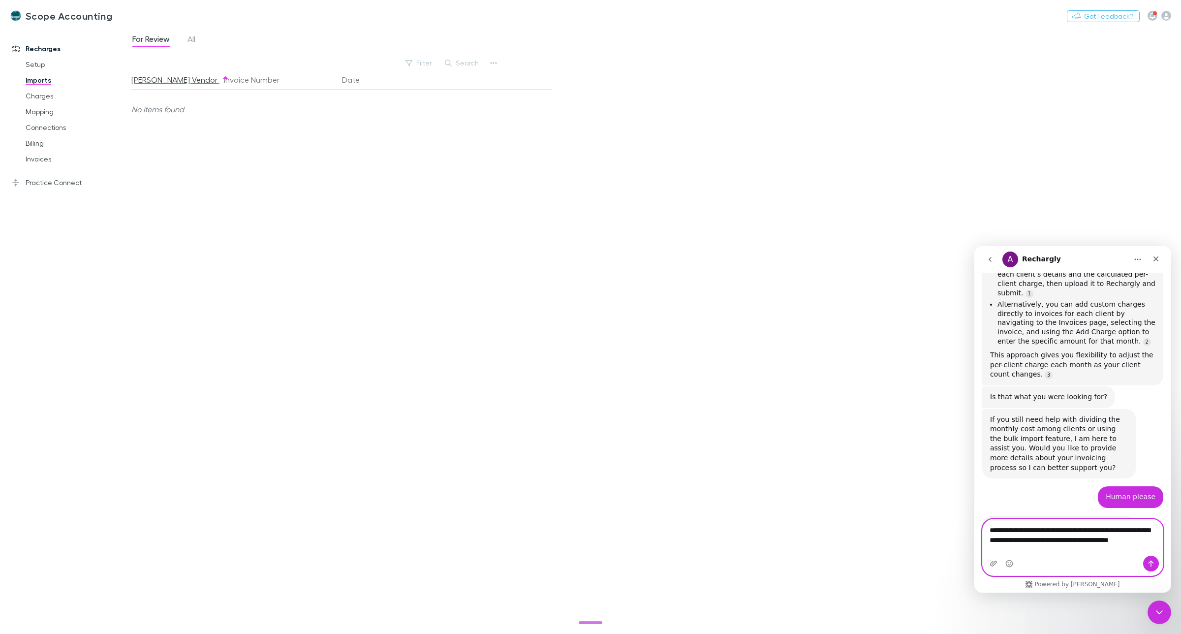
scroll to position [670, 0]
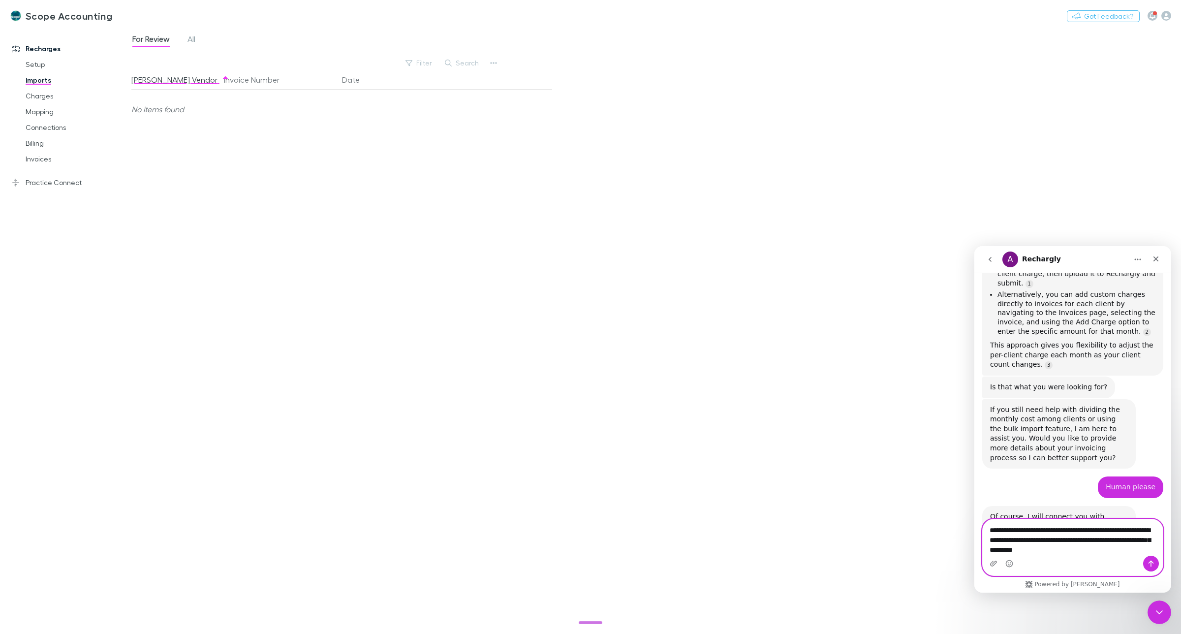
type textarea "**********"
click at [1153, 562] on icon "Send a message…" at bounding box center [1150, 563] width 5 height 6
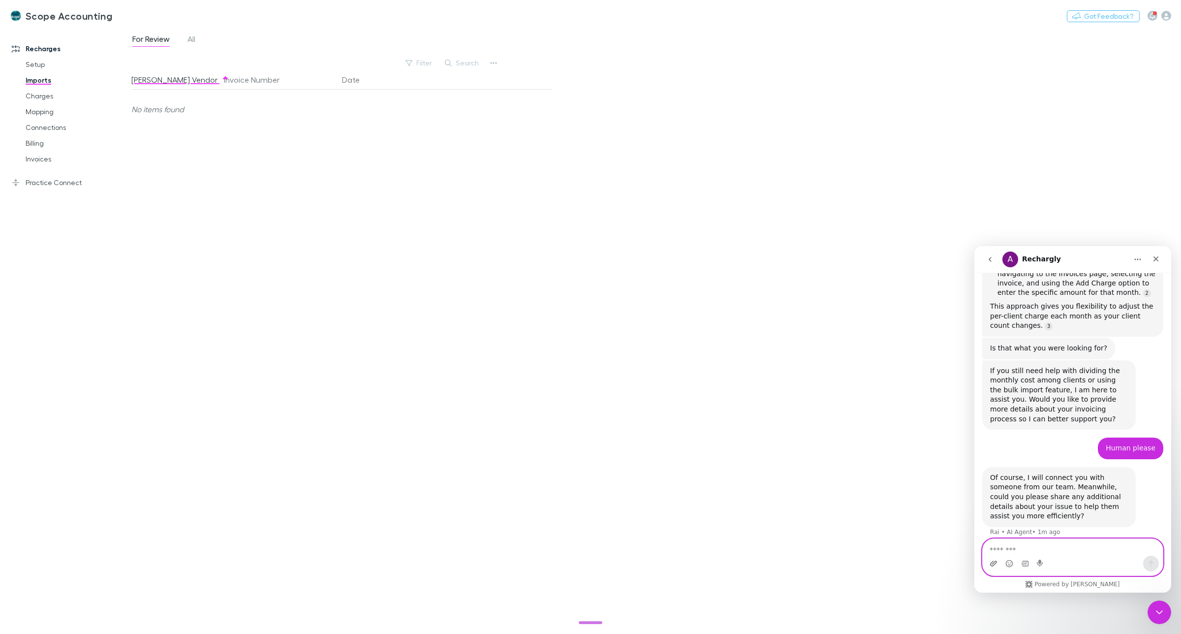
click at [994, 561] on icon "Upload attachment" at bounding box center [993, 562] width 7 height 5
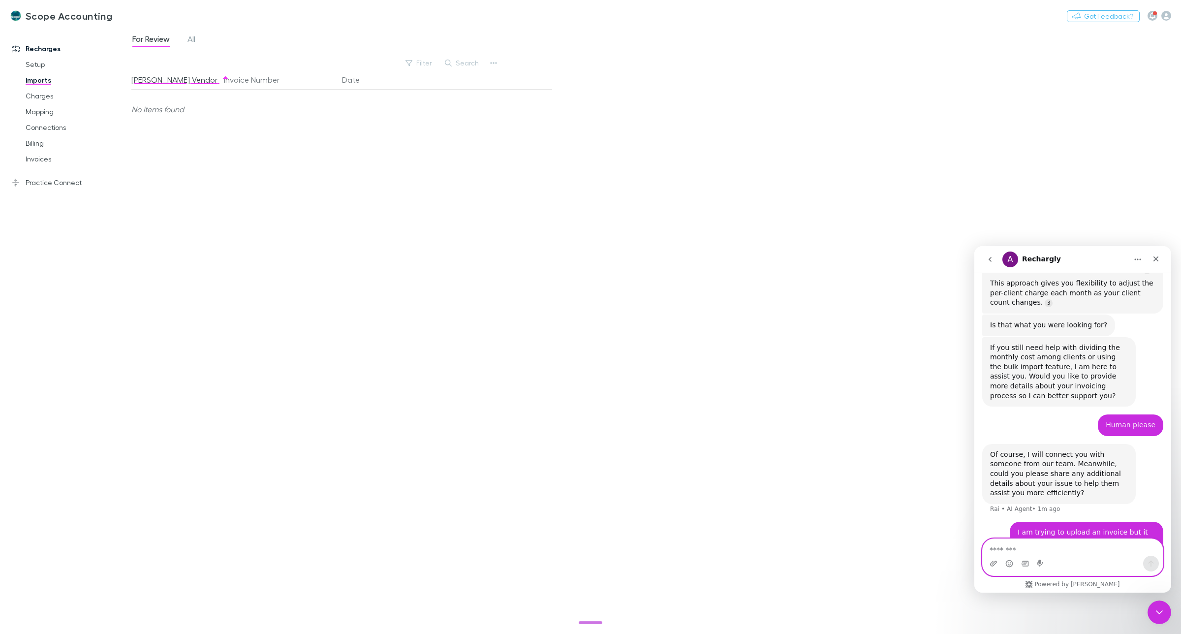
scroll to position [741, 0]
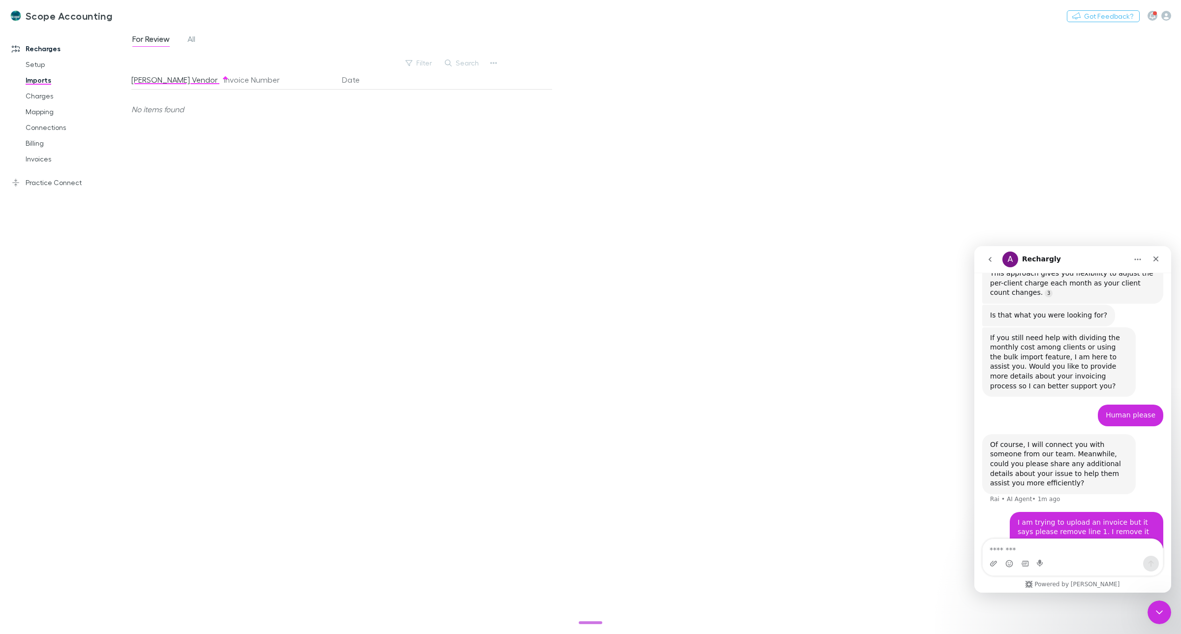
drag, startPoint x: 134, startPoint y: 258, endPoint x: 865, endPoint y: 441, distance: 753.0
click at [867, 441] on div "For Review All Filter Search [PERSON_NAME] Vendor Invoice Number Date No items …" at bounding box center [655, 331] width 1049 height 606
click at [189, 38] on span "All" at bounding box center [191, 40] width 8 height 13
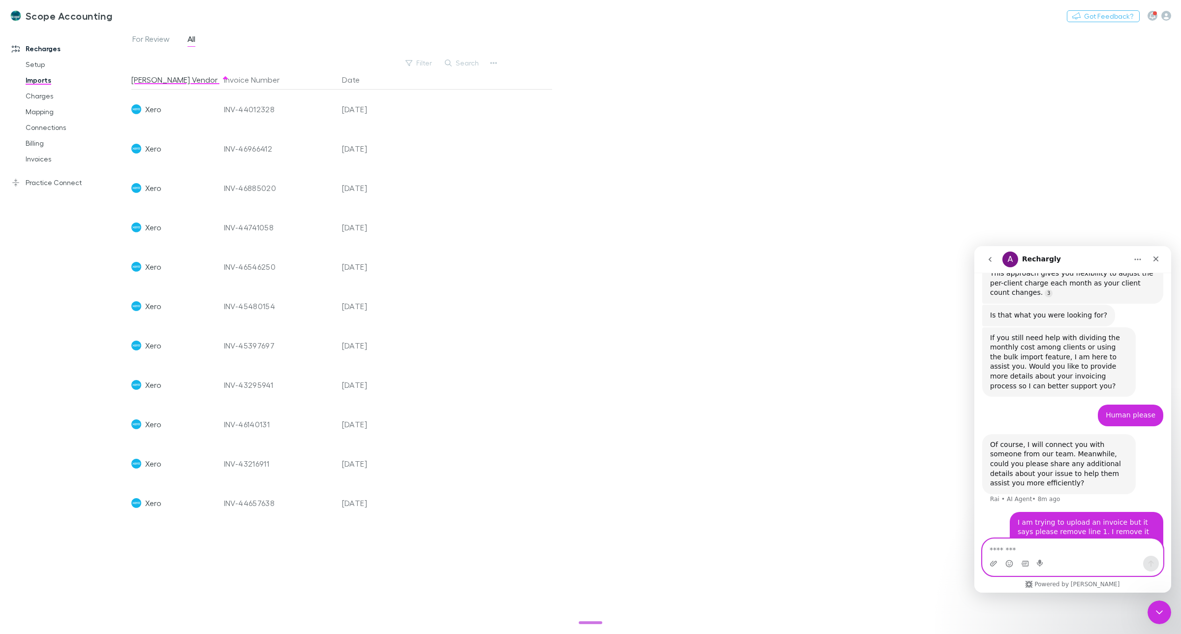
click at [1037, 550] on textarea "Message…" at bounding box center [1072, 547] width 180 height 17
click at [33, 62] on link "Setup" at bounding box center [77, 65] width 123 height 16
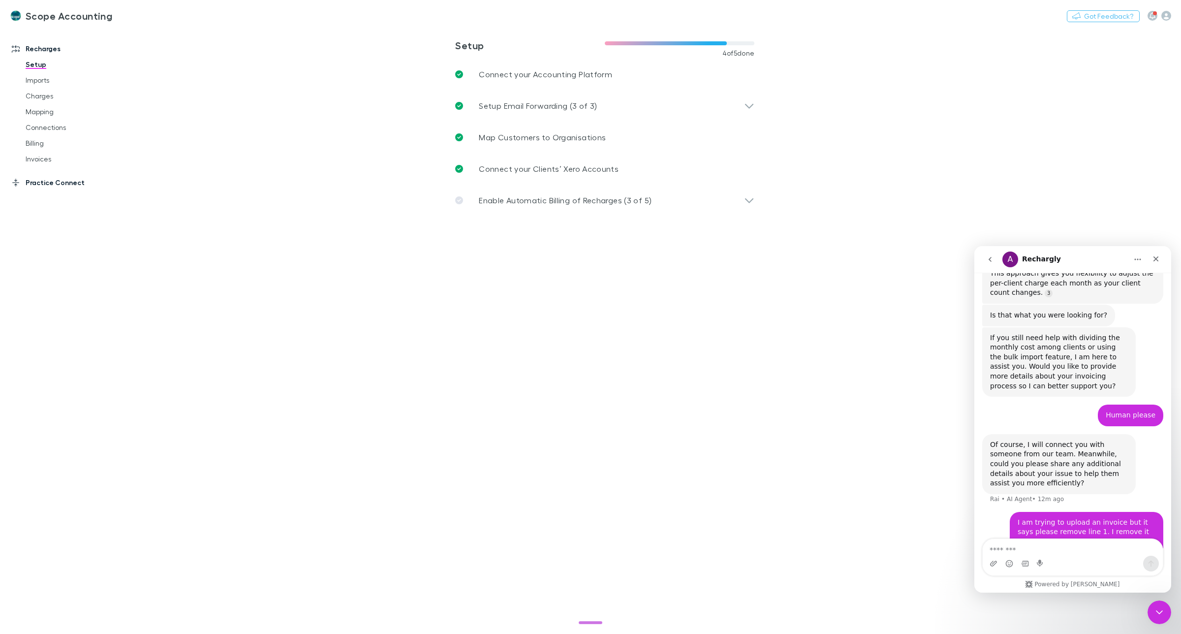
click at [48, 182] on link "Practice Connect" at bounding box center [70, 183] width 137 height 16
click at [1164, 15] on icon "button" at bounding box center [1166, 16] width 10 height 10
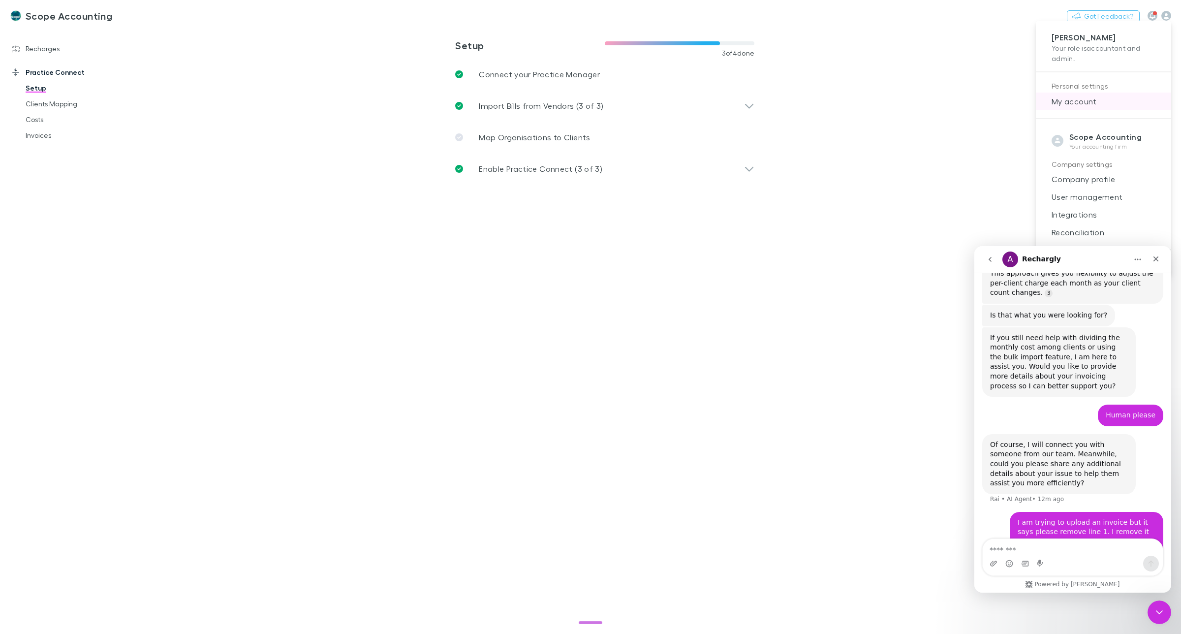
click at [1075, 101] on span "My account" at bounding box center [1103, 101] width 120 height 12
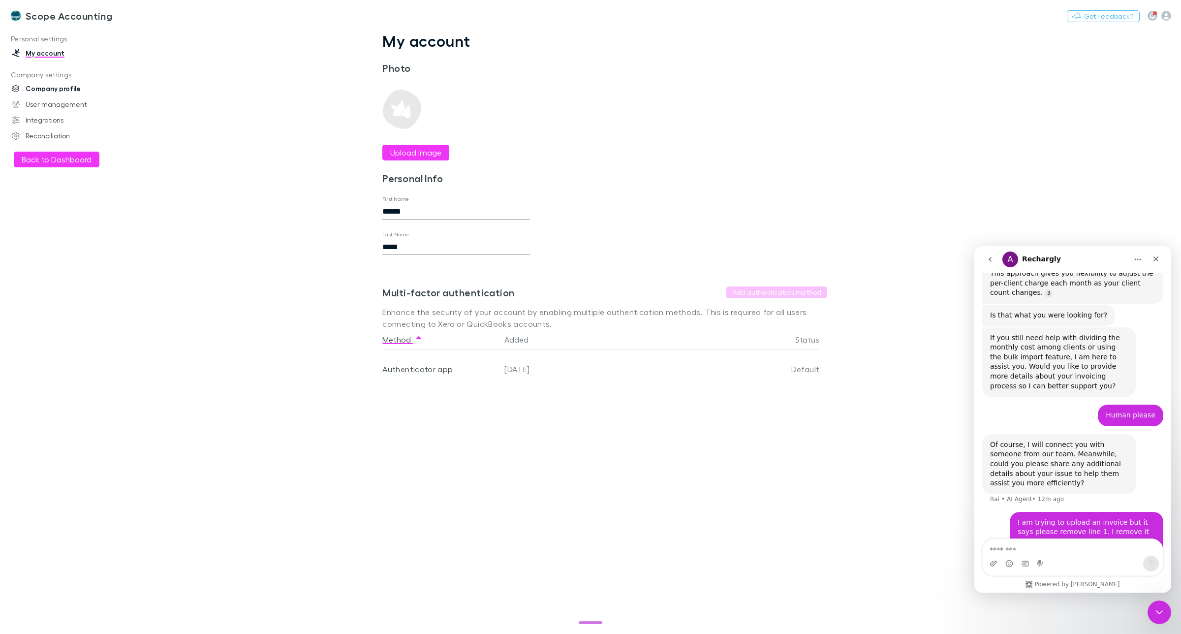
click at [37, 90] on link "Company profile" at bounding box center [70, 89] width 137 height 16
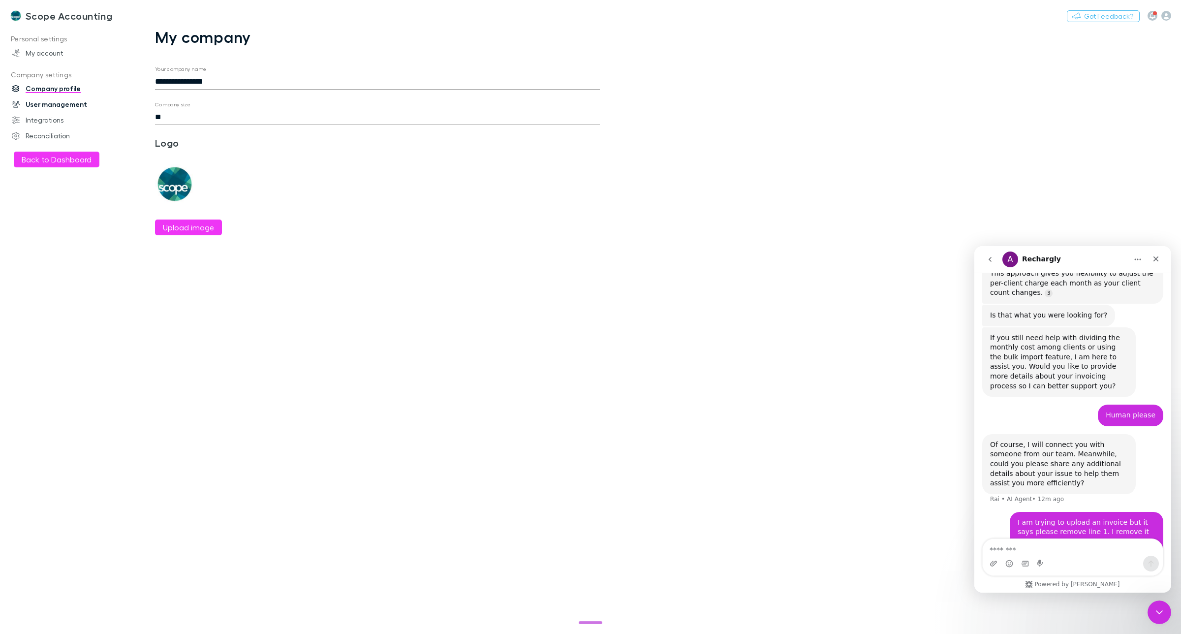
click at [48, 106] on link "User management" at bounding box center [70, 104] width 137 height 16
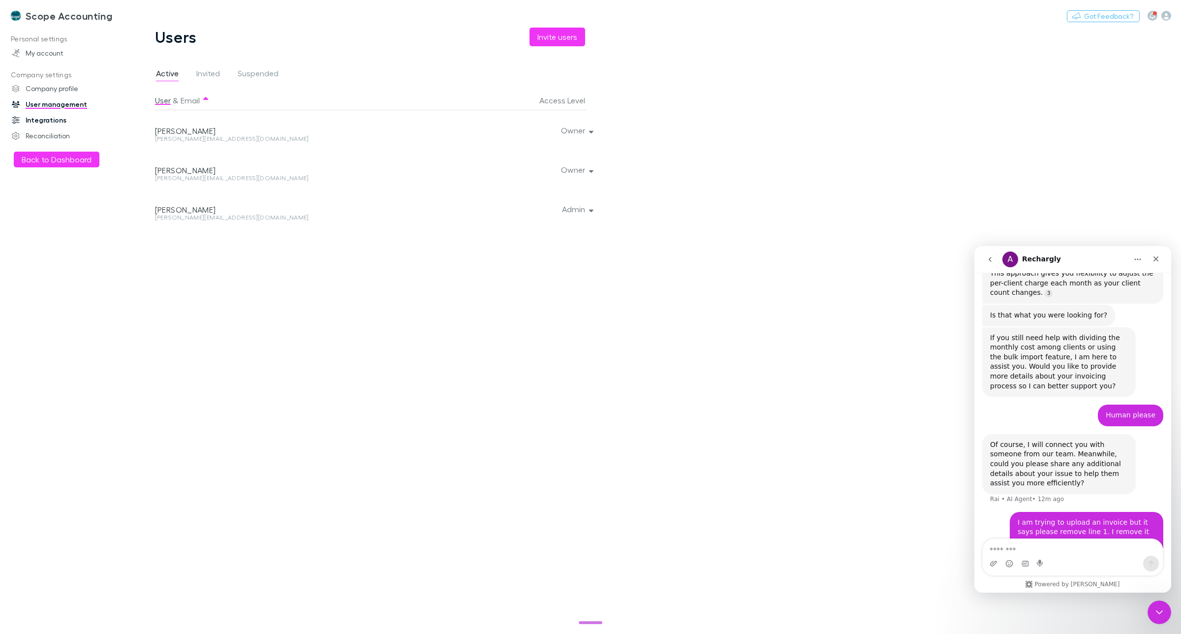
click at [48, 115] on link "Integrations" at bounding box center [70, 120] width 137 height 16
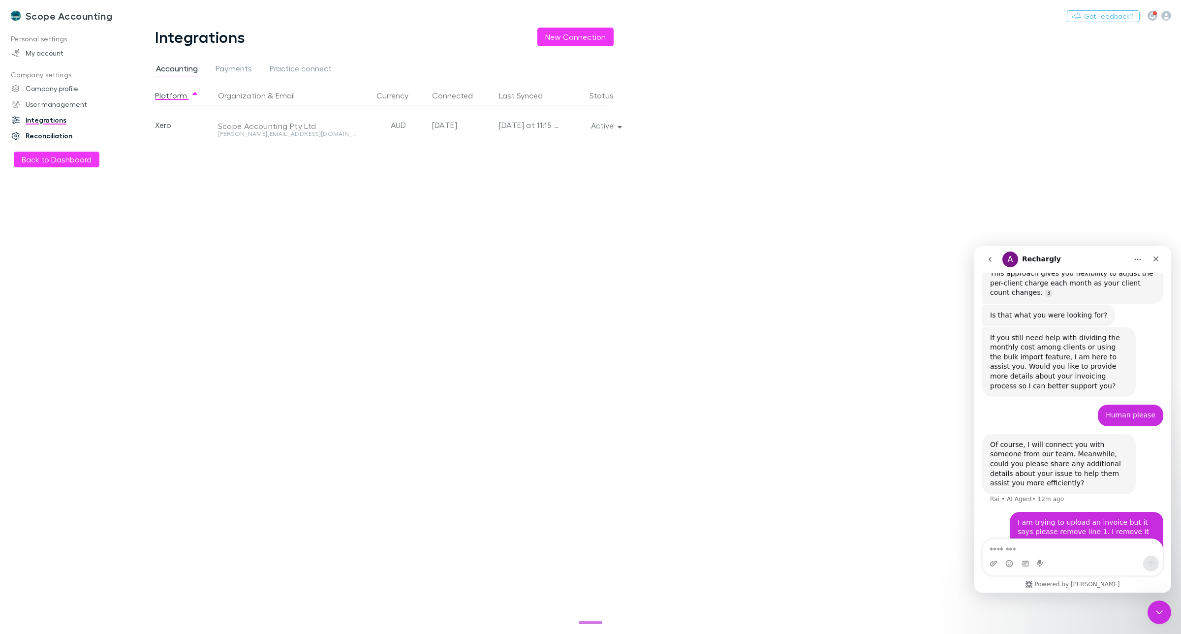
click at [45, 133] on link "Reconciliation" at bounding box center [70, 136] width 137 height 16
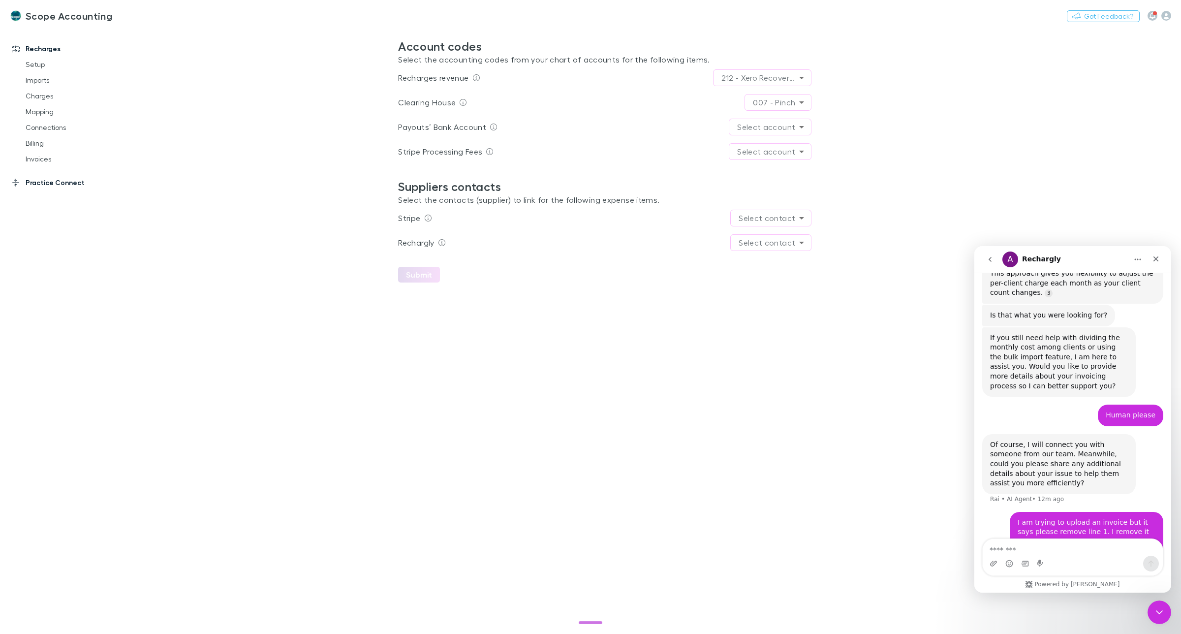
click at [42, 183] on link "Practice Connect" at bounding box center [70, 183] width 137 height 16
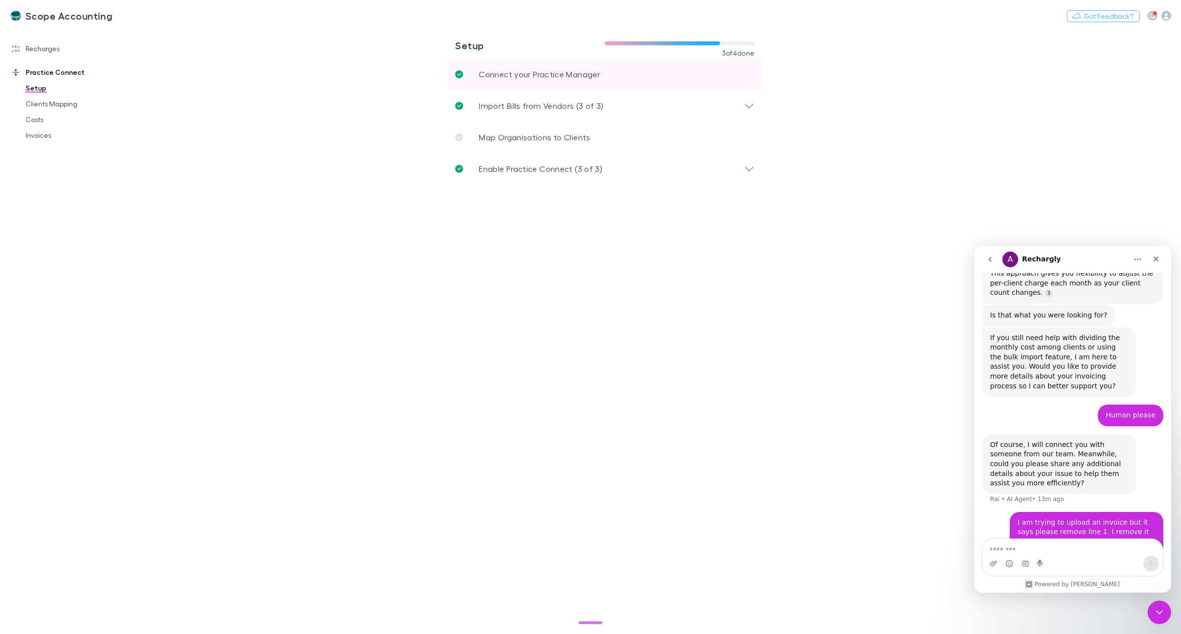
click at [525, 76] on p "Connect your Practice Manager" at bounding box center [539, 74] width 121 height 12
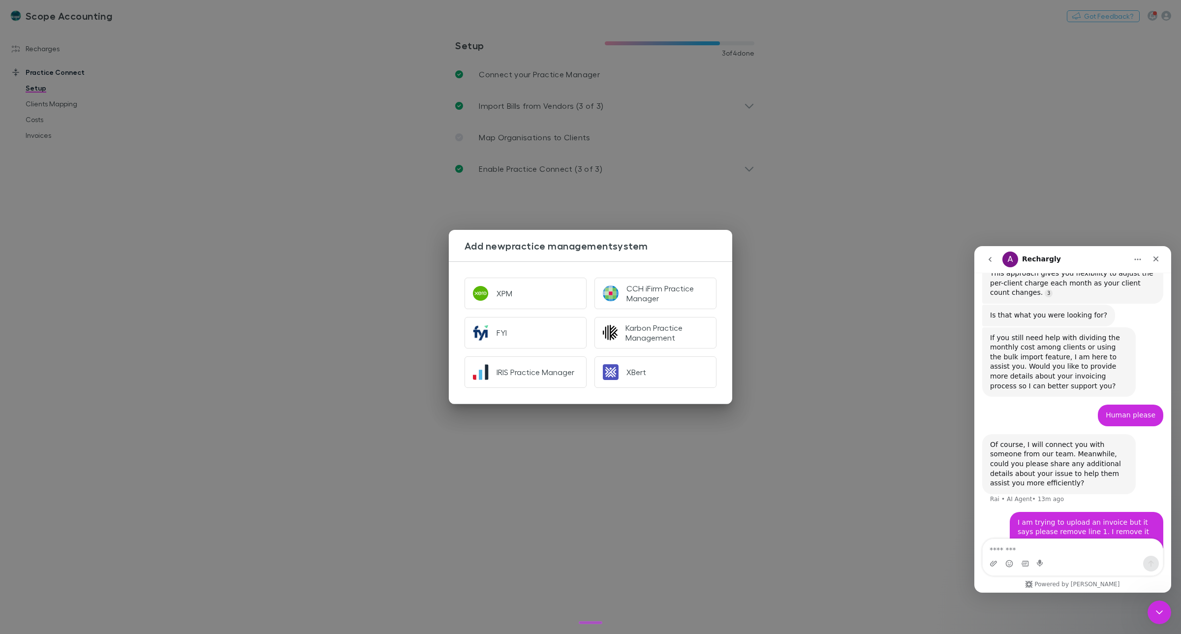
click at [771, 239] on div "Add new practice management system XPM CCH iFirm Practice Manager FYI Karbon Pr…" at bounding box center [590, 317] width 1181 height 634
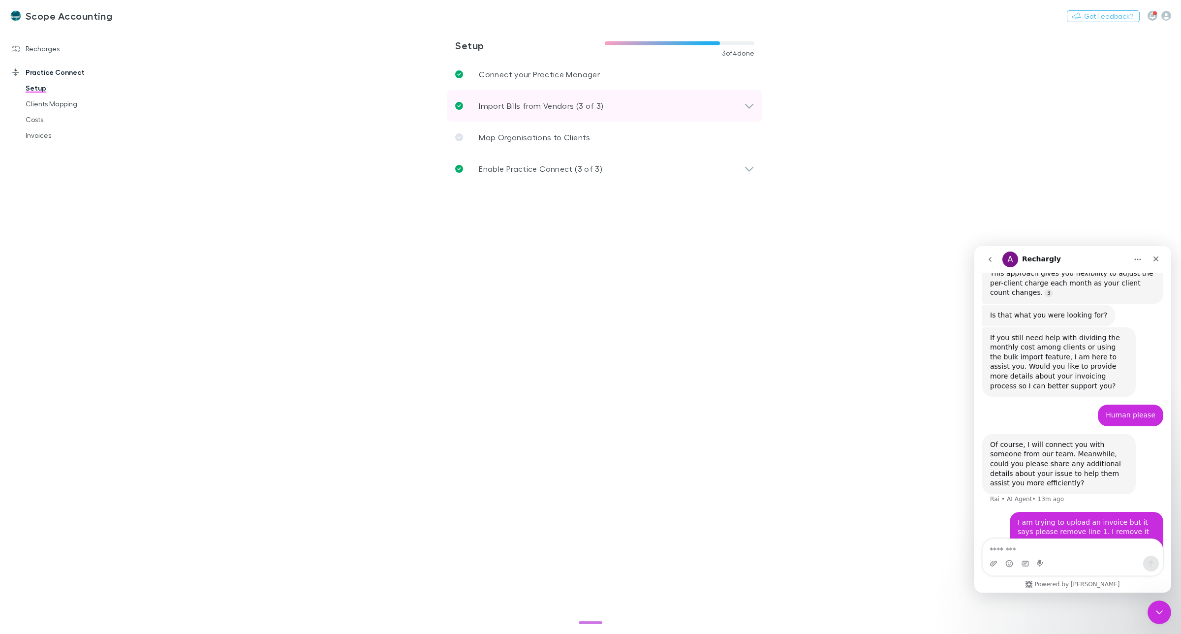
click at [546, 104] on p "Import Bills from Vendors (3 of 3)" at bounding box center [541, 106] width 125 height 12
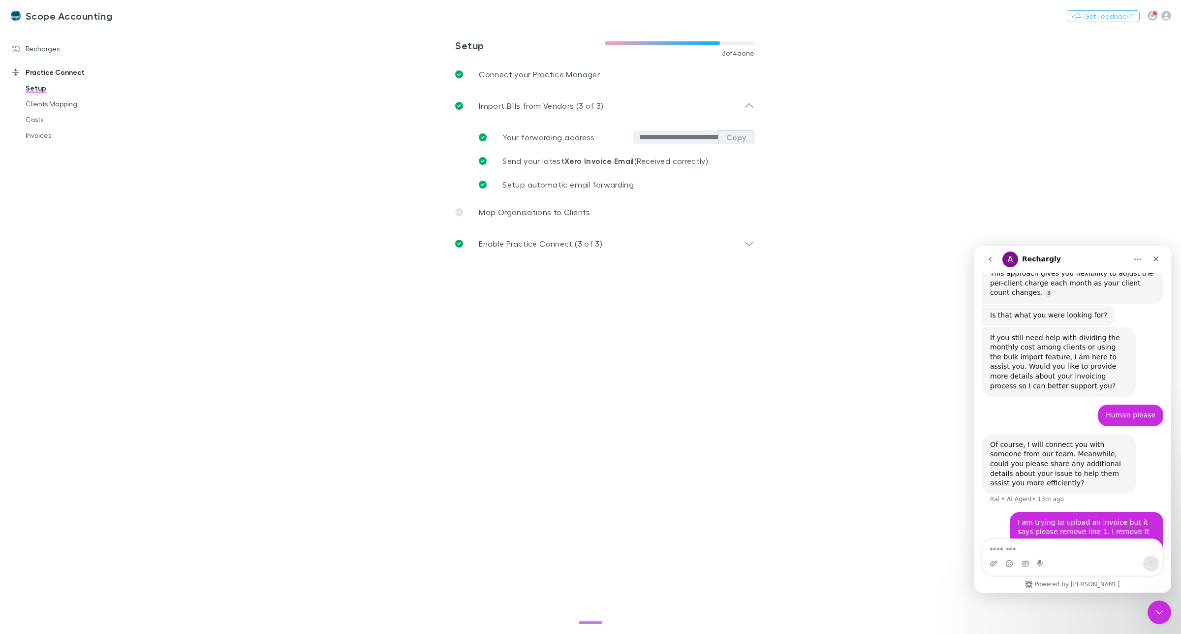
click at [740, 139] on button "Copy" at bounding box center [736, 137] width 36 height 14
click at [559, 21] on div "Scope Accounting Nothing Got Feedback?" at bounding box center [590, 15] width 1181 height 31
click at [746, 136] on button "Copy" at bounding box center [736, 137] width 36 height 14
